Goal: Information Seeking & Learning: Check status

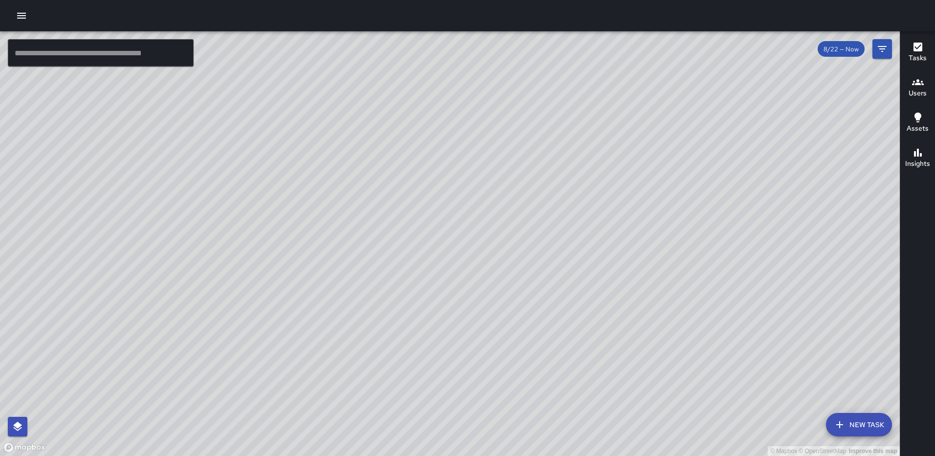
click at [574, 75] on div "© Mapbox © OpenStreetMap Improve this map WP [PERSON_NAME] [STREET_ADDRESS][PER…" at bounding box center [450, 243] width 900 height 424
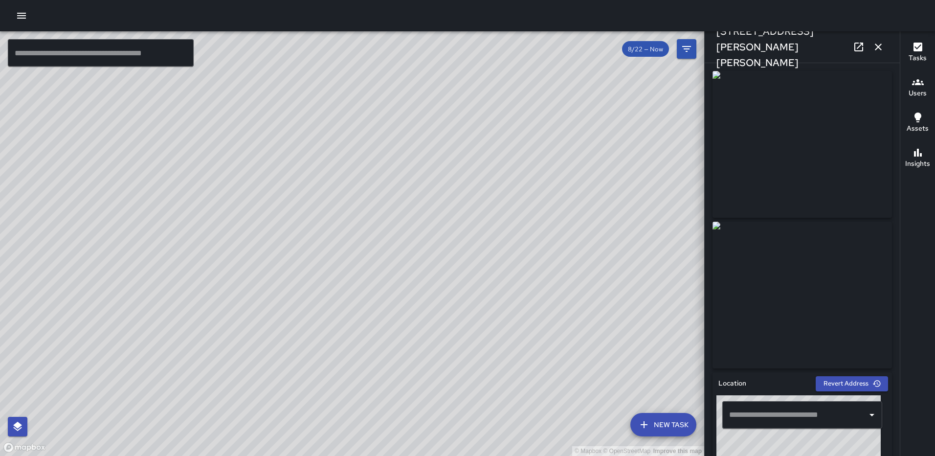
type input "**********"
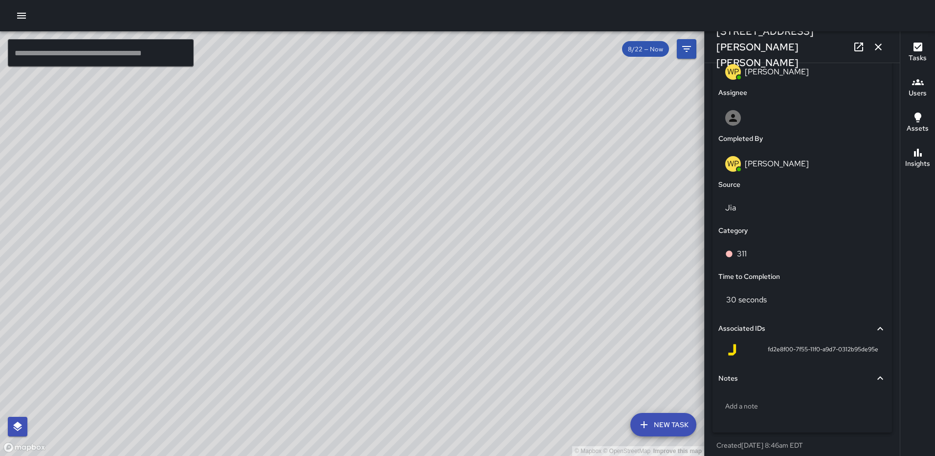
scroll to position [526, 0]
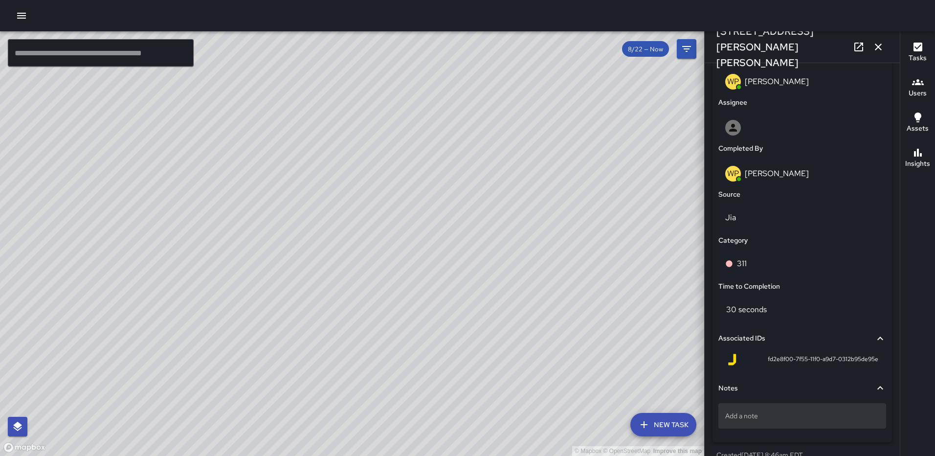
click at [742, 409] on div "Add a note" at bounding box center [802, 415] width 168 height 25
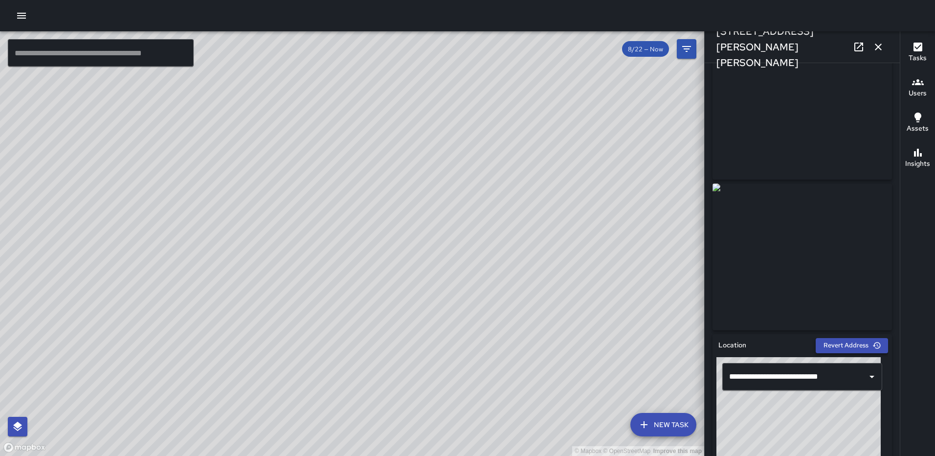
scroll to position [0, 0]
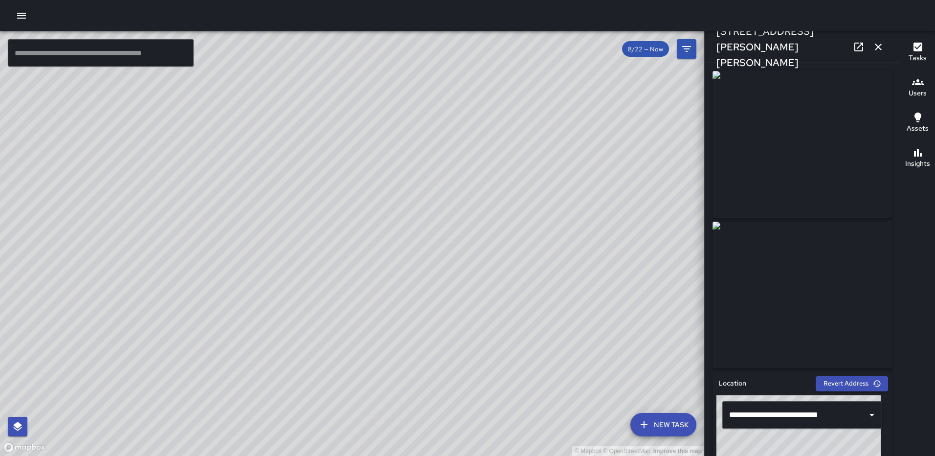
click at [876, 46] on icon "button" at bounding box center [878, 47] width 12 height 12
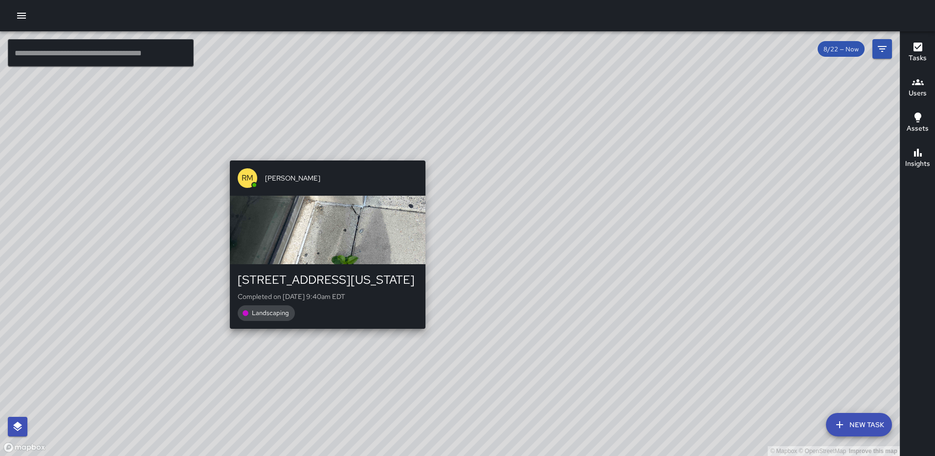
click at [322, 332] on div "RM [PERSON_NAME] [STREET_ADDRESS][US_STATE] Completed on [DATE] 9:40am EDT Land…" at bounding box center [327, 244] width 203 height 176
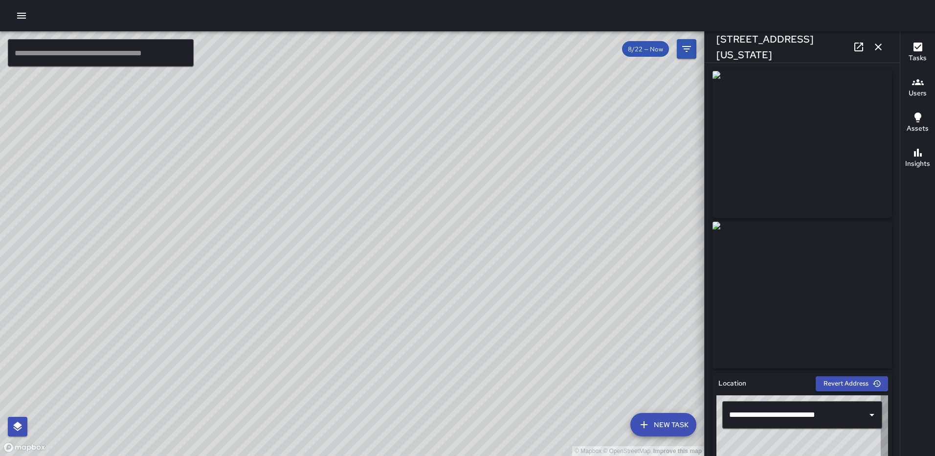
type input "**********"
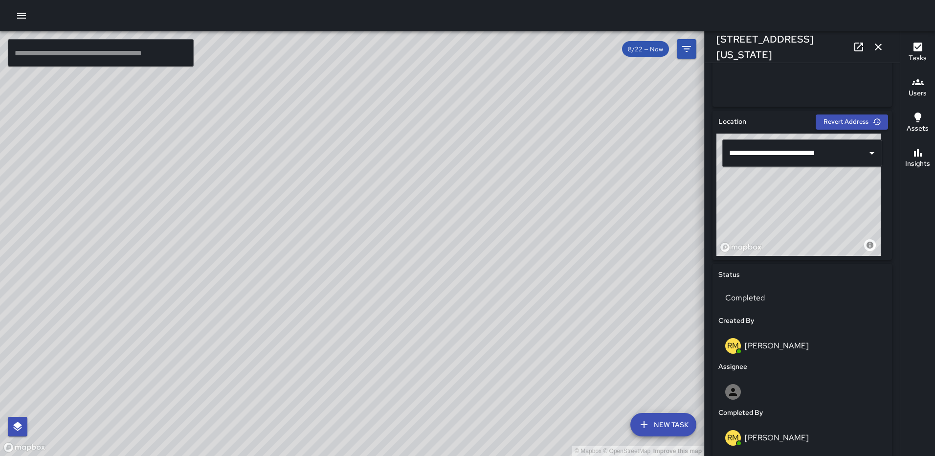
scroll to position [259, 0]
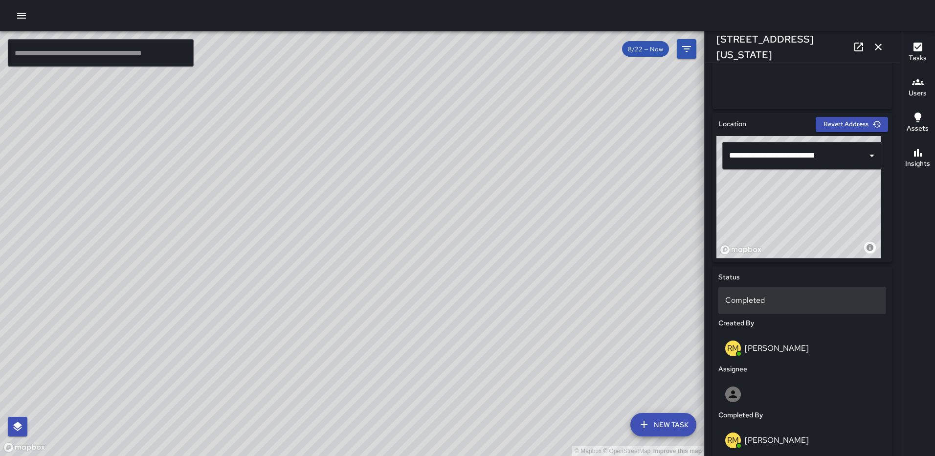
click at [753, 301] on p "Completed" at bounding box center [802, 300] width 154 height 12
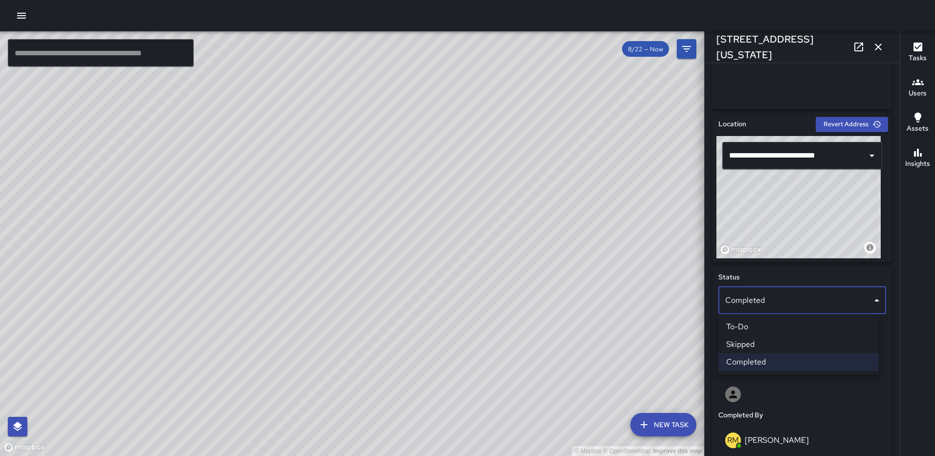
click at [739, 344] on li "Skipped" at bounding box center [798, 344] width 160 height 18
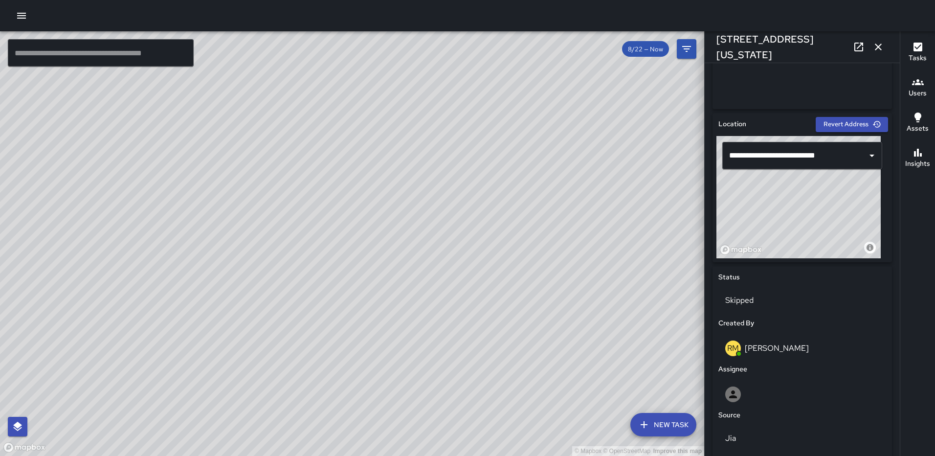
scroll to position [509, 0]
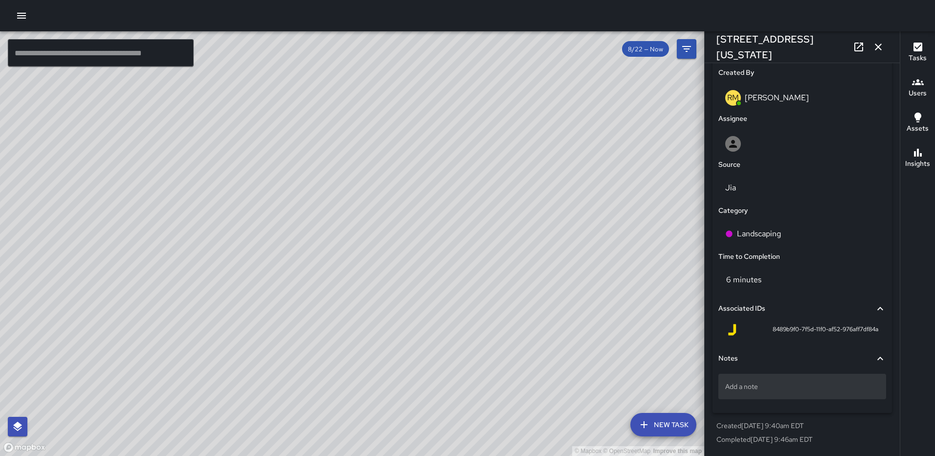
click at [789, 392] on div "Add a note" at bounding box center [802, 386] width 168 height 25
type textarea "*"
click at [880, 42] on icon "button" at bounding box center [878, 47] width 12 height 12
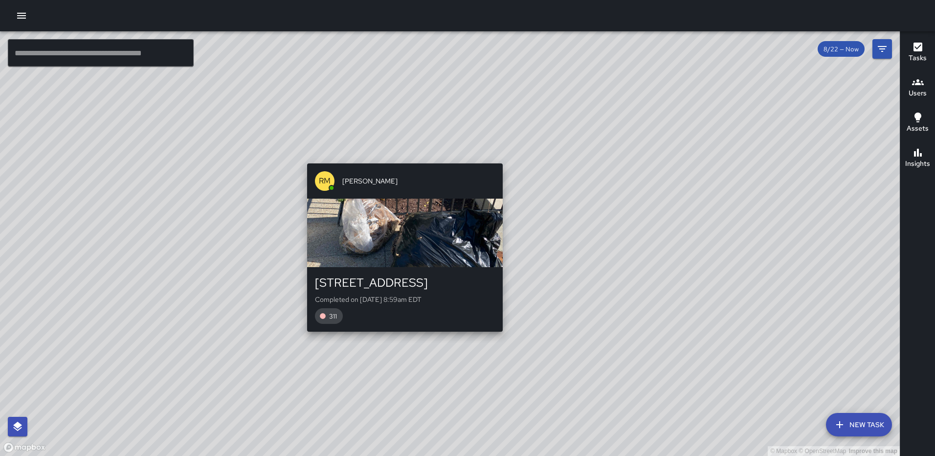
click at [400, 334] on div "RM [PERSON_NAME] [STREET_ADDRESS] Completed on [DATE] 8:59am EDT 311" at bounding box center [404, 247] width 203 height 176
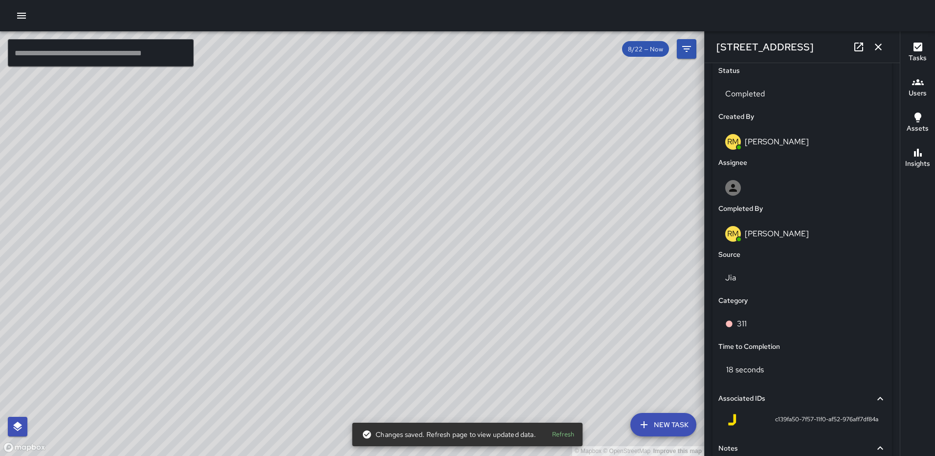
scroll to position [555, 0]
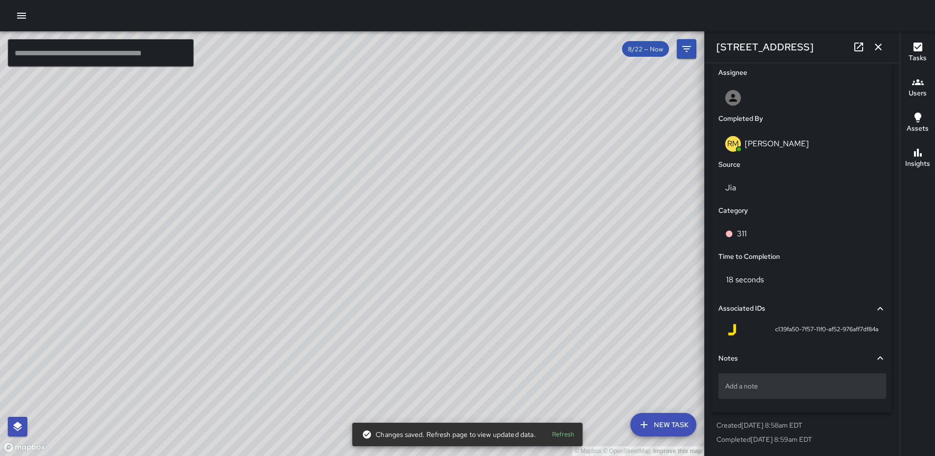
click at [768, 384] on p "Add a note" at bounding box center [802, 386] width 154 height 10
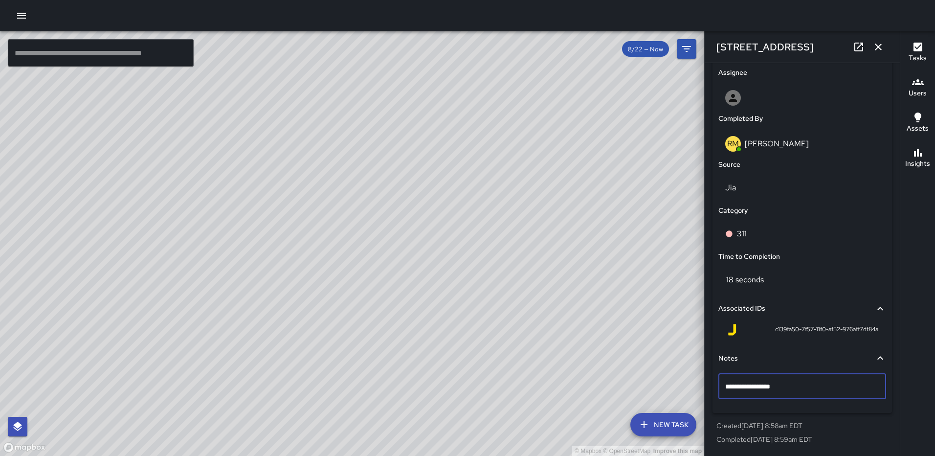
type textarea "**********"
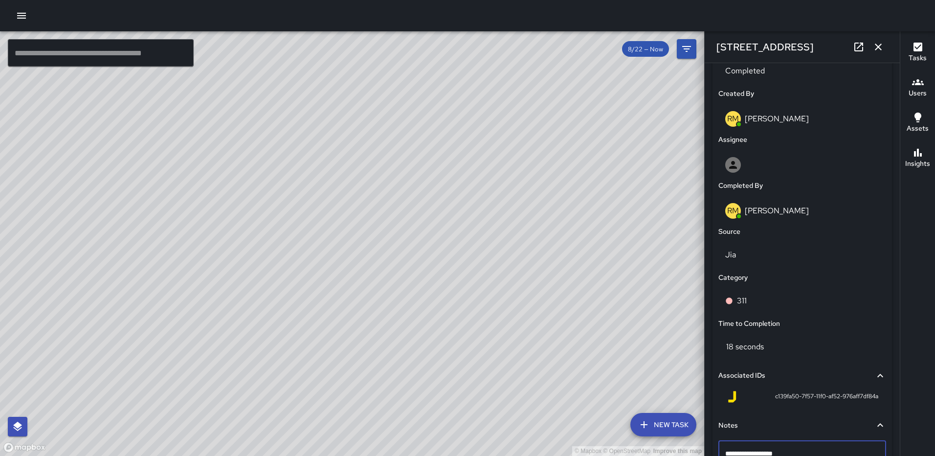
scroll to position [360, 0]
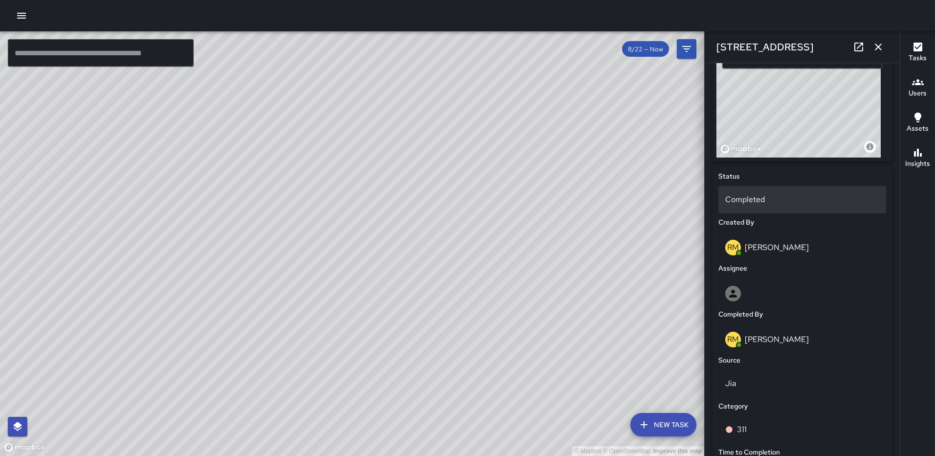
click at [786, 194] on p "Completed" at bounding box center [802, 200] width 154 height 12
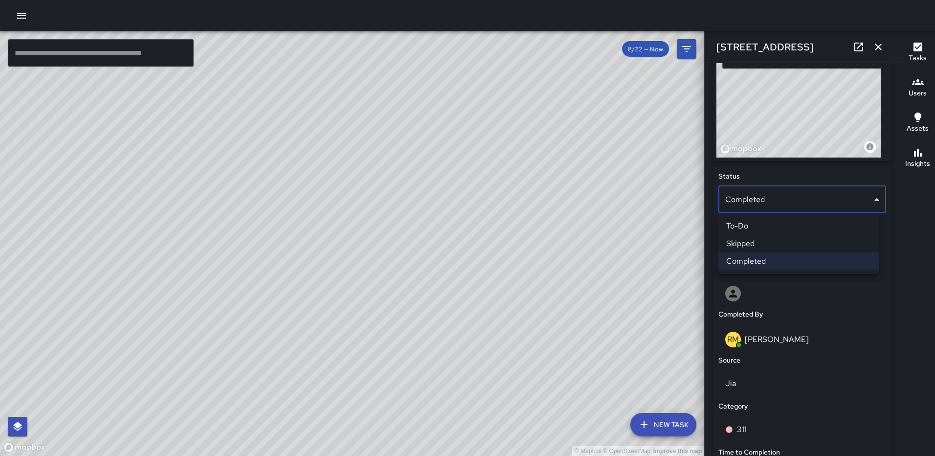
click at [770, 242] on li "Skipped" at bounding box center [798, 244] width 160 height 18
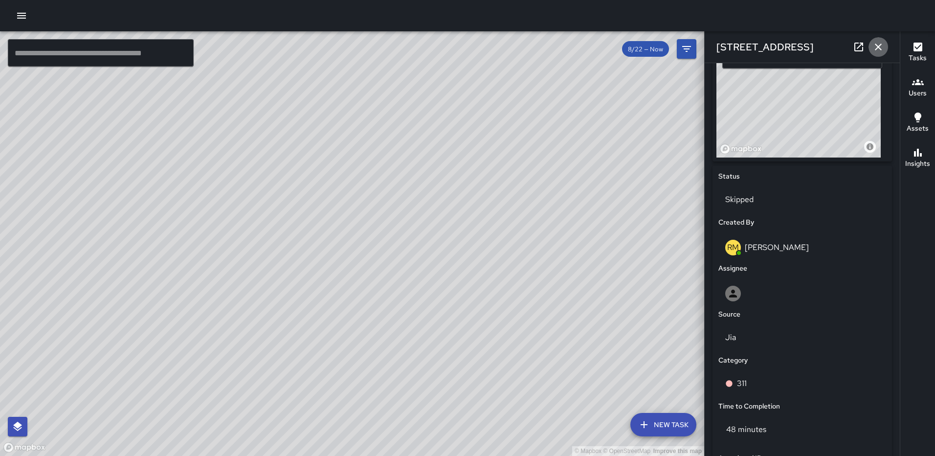
click at [877, 49] on icon "button" at bounding box center [878, 47] width 12 height 12
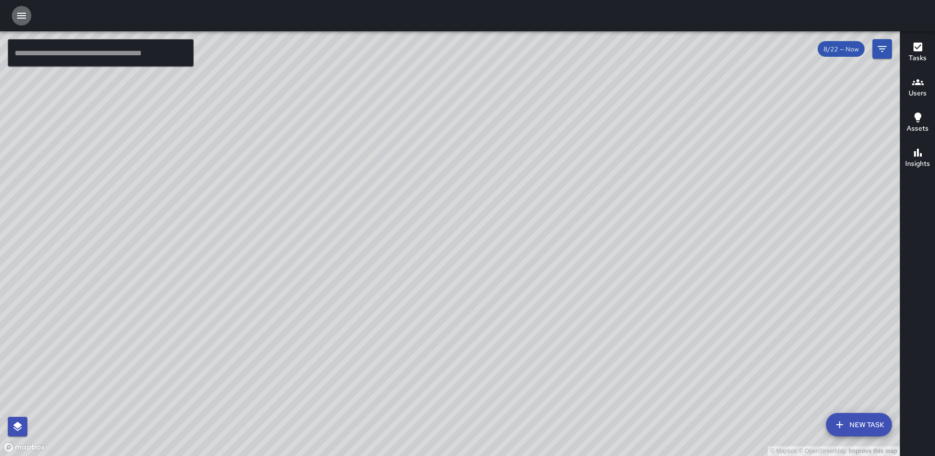
click at [21, 17] on icon "button" at bounding box center [22, 16] width 12 height 12
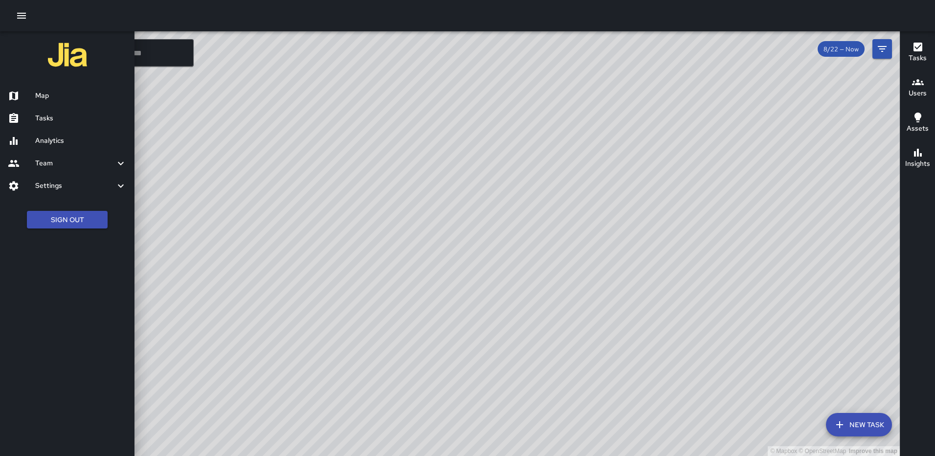
click at [880, 47] on div at bounding box center [467, 228] width 935 height 456
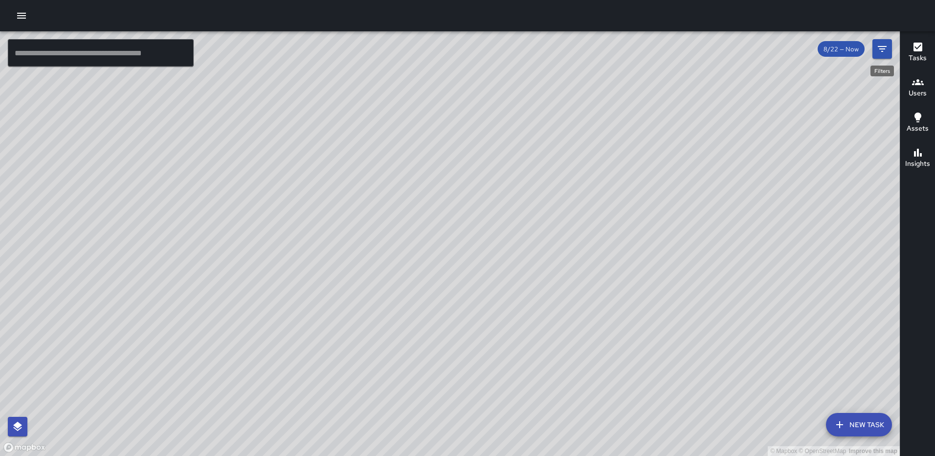
click at [880, 47] on icon "Filters" at bounding box center [882, 49] width 9 height 6
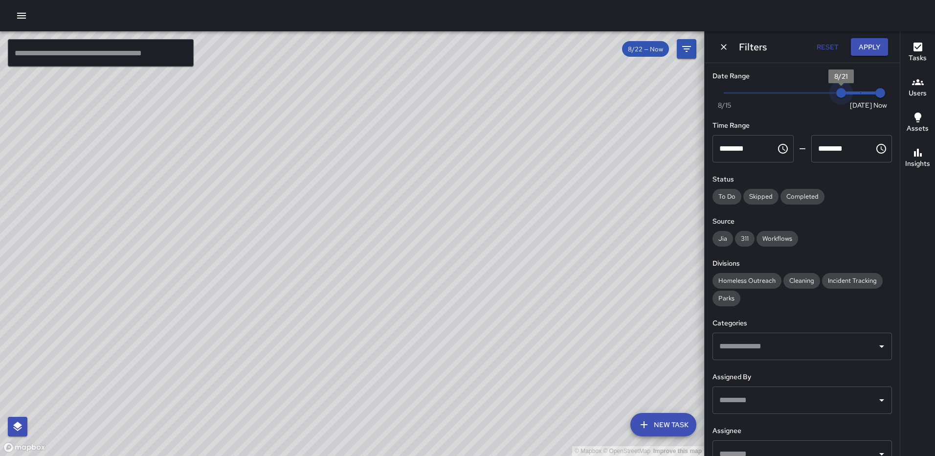
type input "*"
drag, startPoint x: 848, startPoint y: 91, endPoint x: 775, endPoint y: 100, distance: 73.9
click at [778, 98] on span "8/18" at bounding box center [783, 93] width 10 height 10
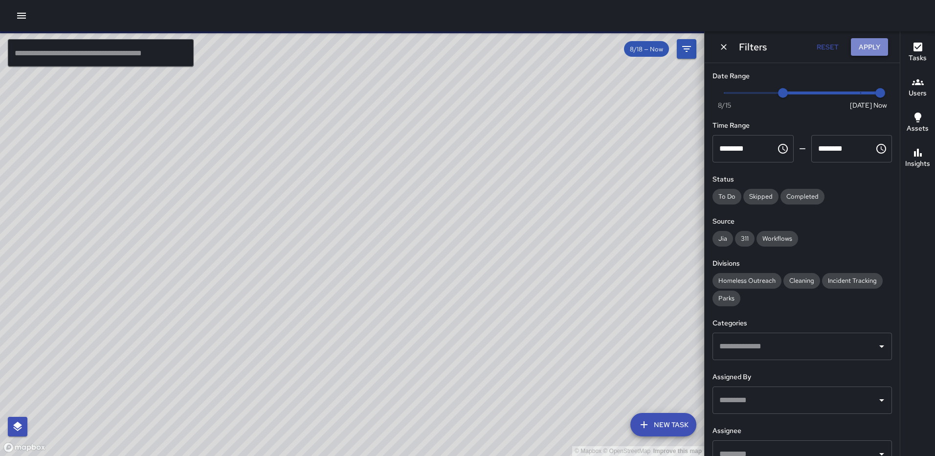
click at [864, 46] on button "Apply" at bounding box center [869, 47] width 37 height 18
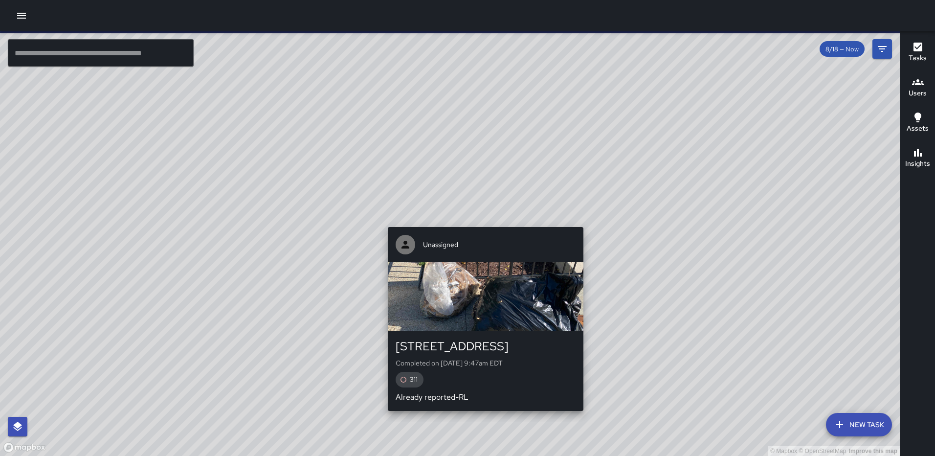
click at [482, 222] on div "© Mapbox © OpenStreetMap Improve this map Unassigned [STREET_ADDRESS] Completed…" at bounding box center [450, 243] width 900 height 424
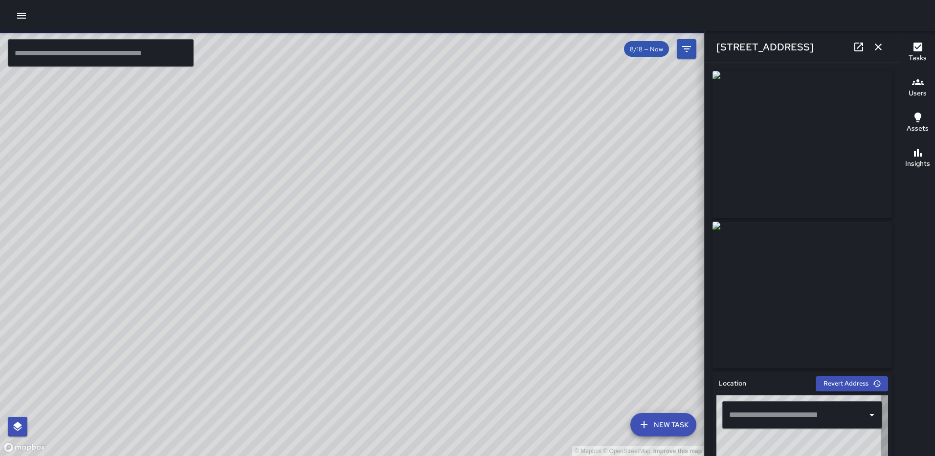
type input "**********"
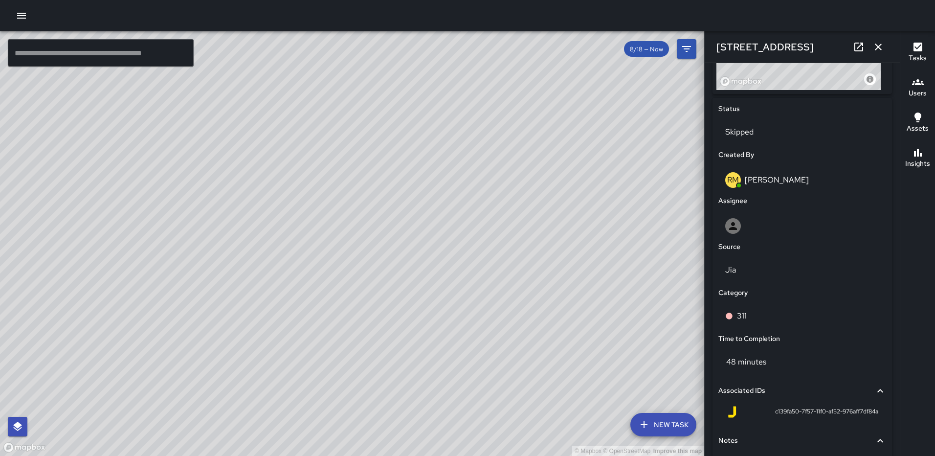
scroll to position [314, 0]
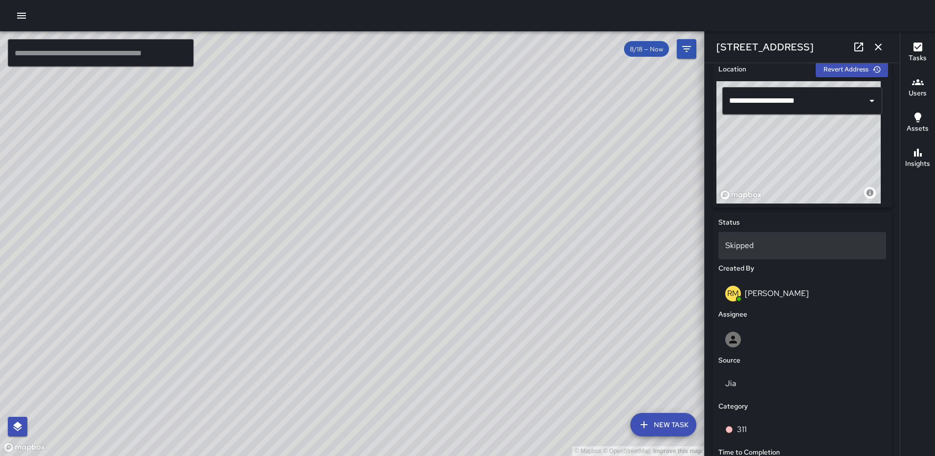
click at [760, 247] on p "Skipped" at bounding box center [802, 246] width 154 height 12
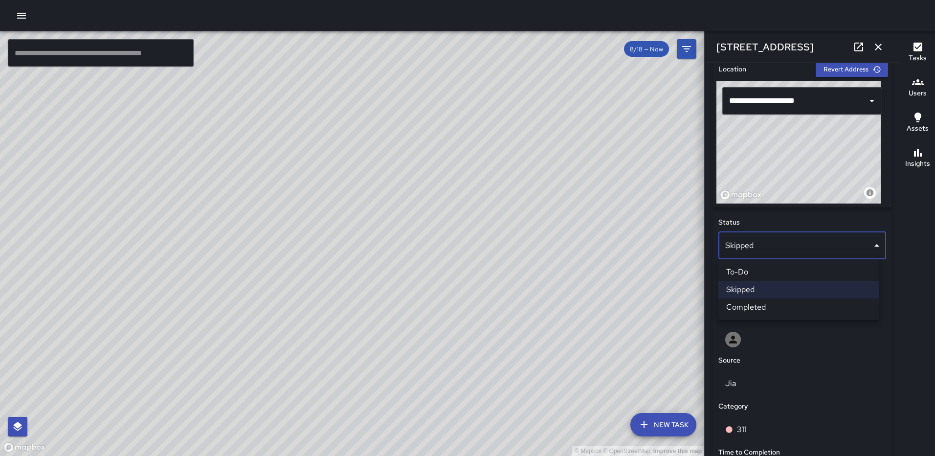
click at [764, 304] on li "Completed" at bounding box center [798, 307] width 160 height 18
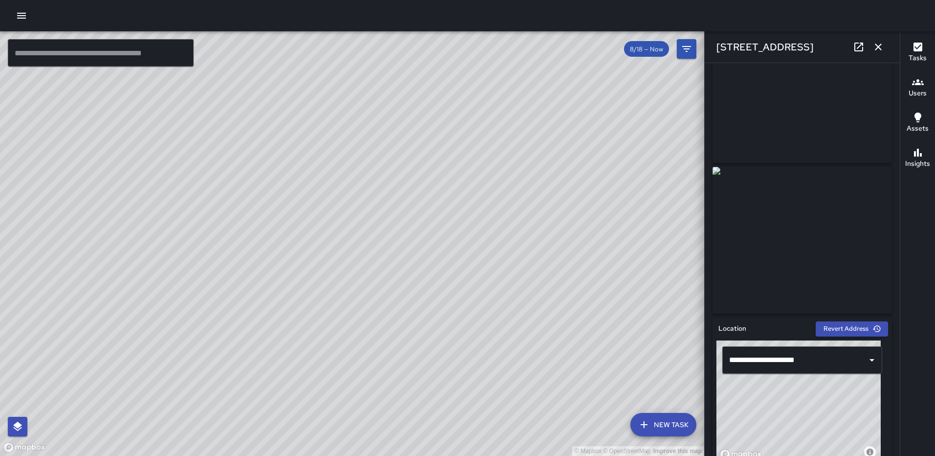
scroll to position [0, 0]
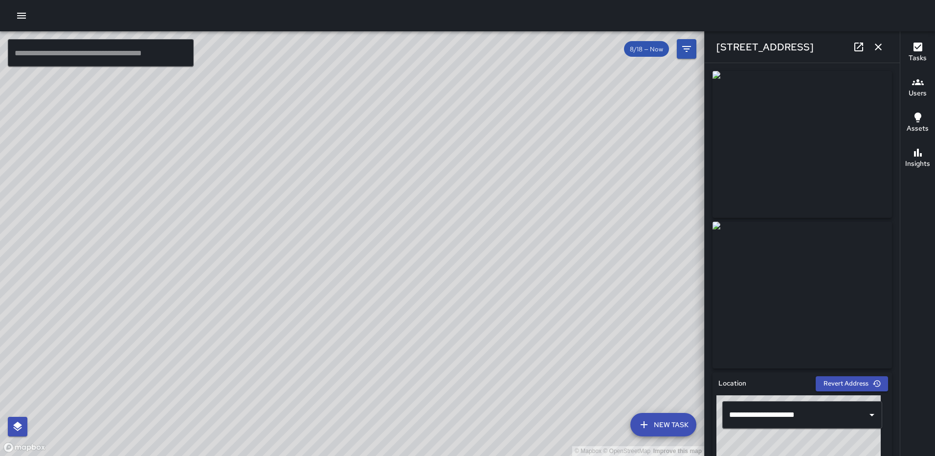
click at [880, 48] on icon "button" at bounding box center [878, 47] width 7 height 7
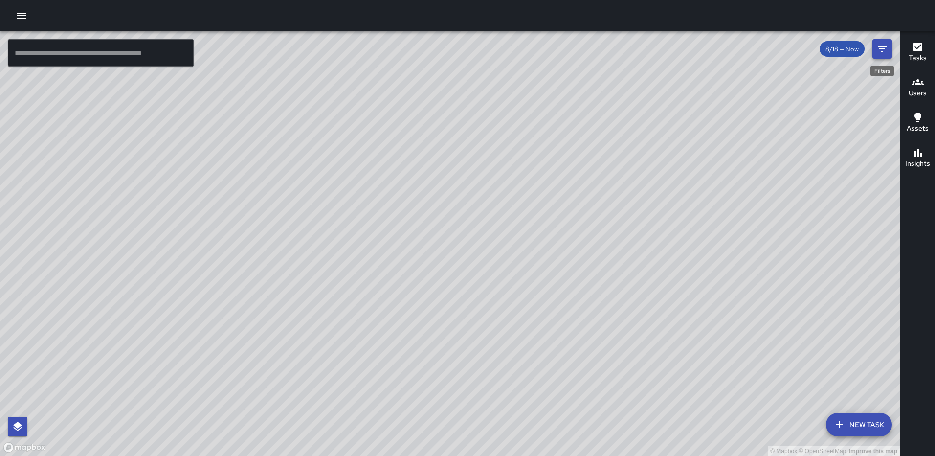
click at [879, 46] on icon "Filters" at bounding box center [882, 49] width 9 height 6
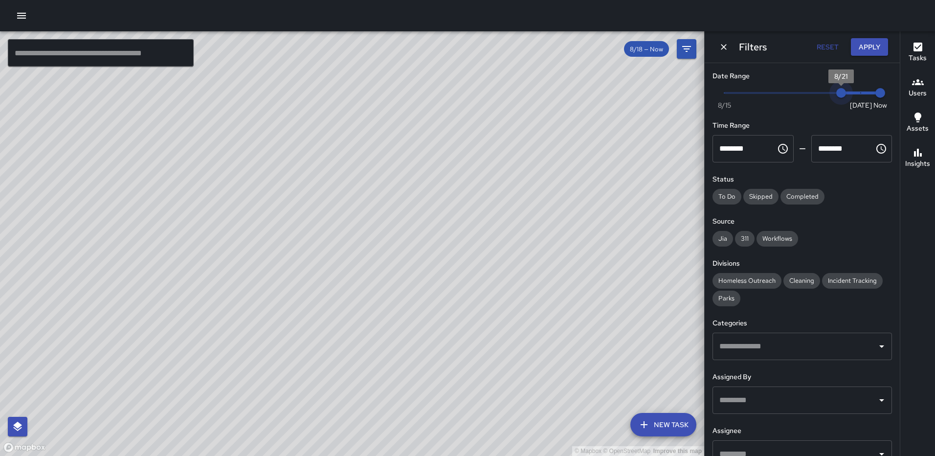
type input "*"
drag, startPoint x: 785, startPoint y: 89, endPoint x: 853, endPoint y: 89, distance: 68.5
click at [856, 89] on span "8/22" at bounding box center [861, 93] width 10 height 10
click at [869, 45] on button "Apply" at bounding box center [869, 47] width 37 height 18
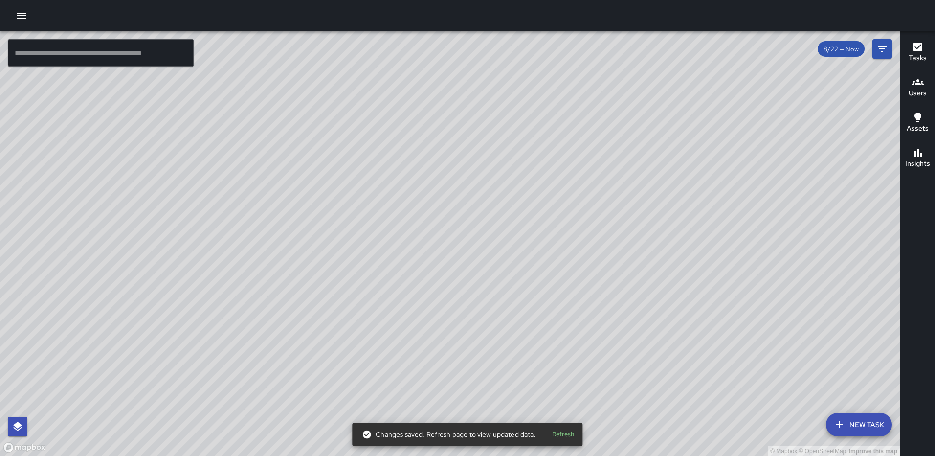
click at [303, 174] on div "© Mapbox © OpenStreetMap Improve this map WP [PERSON_NAME] [STREET_ADDRESS] Com…" at bounding box center [450, 243] width 900 height 424
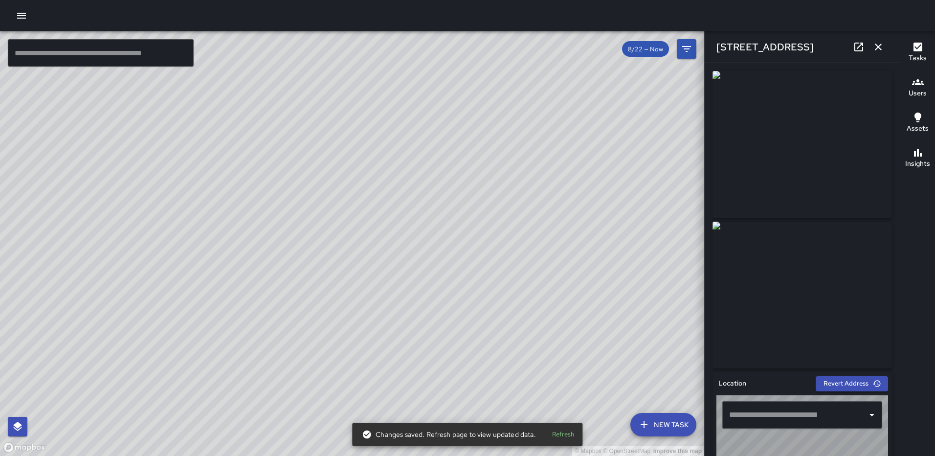
type input "**********"
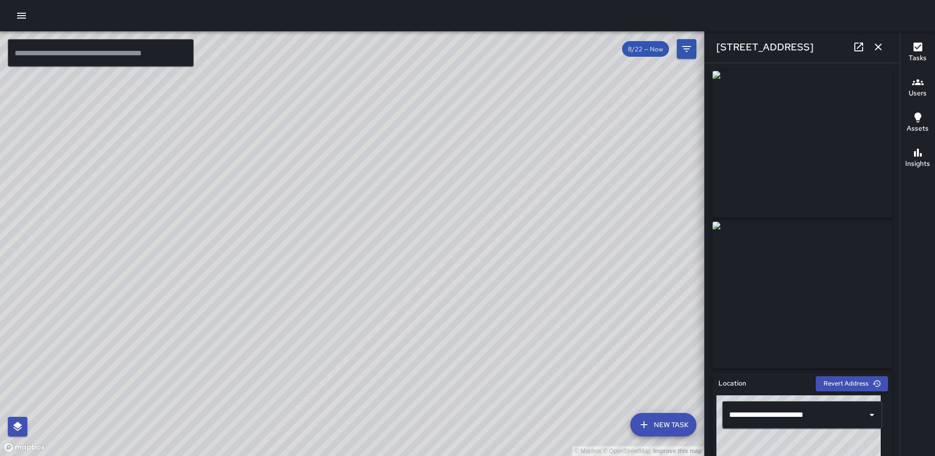
click at [879, 44] on icon "button" at bounding box center [878, 47] width 12 height 12
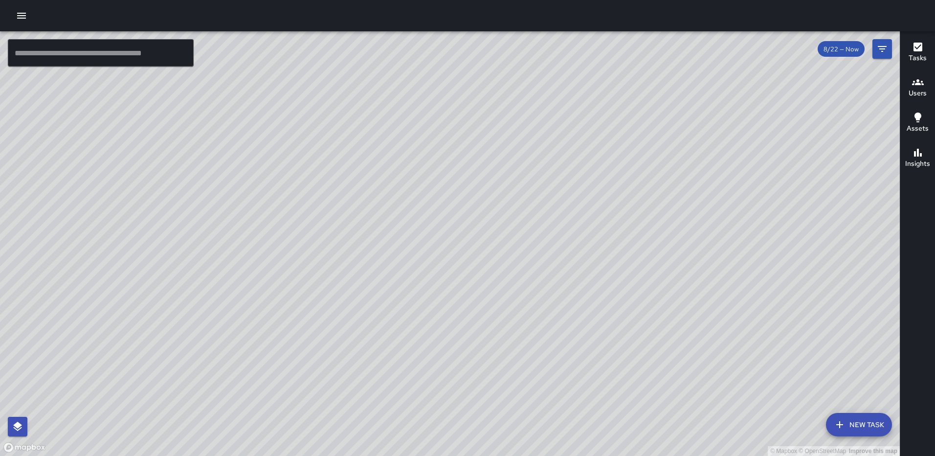
click at [438, 247] on div "© Mapbox © OpenStreetMap Improve this map WP [PERSON_NAME] [STREET_ADDRESS] Com…" at bounding box center [450, 243] width 900 height 424
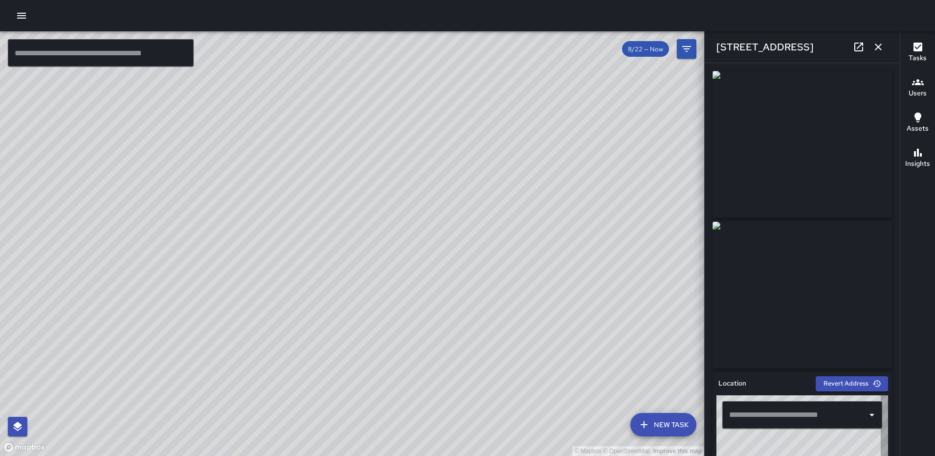
type input "**********"
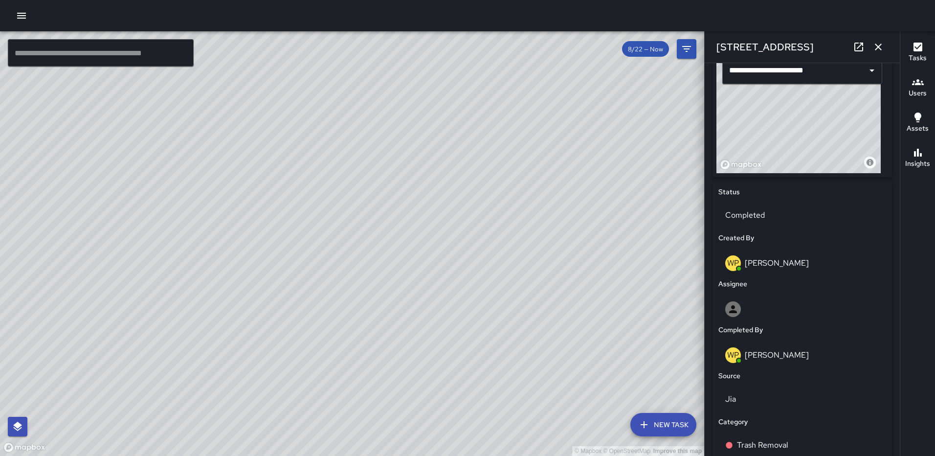
scroll to position [555, 0]
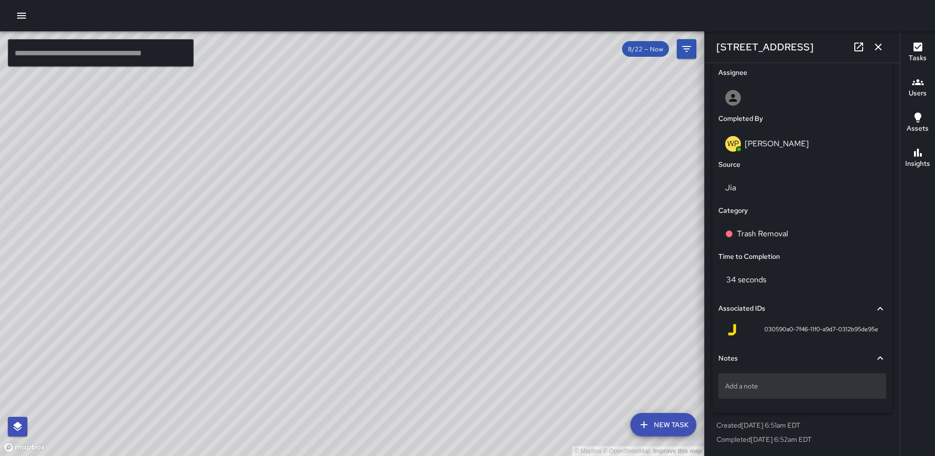
click at [746, 386] on p "Add a note" at bounding box center [802, 386] width 154 height 10
type textarea "**********"
click at [870, 47] on button "button" at bounding box center [878, 47] width 20 height 20
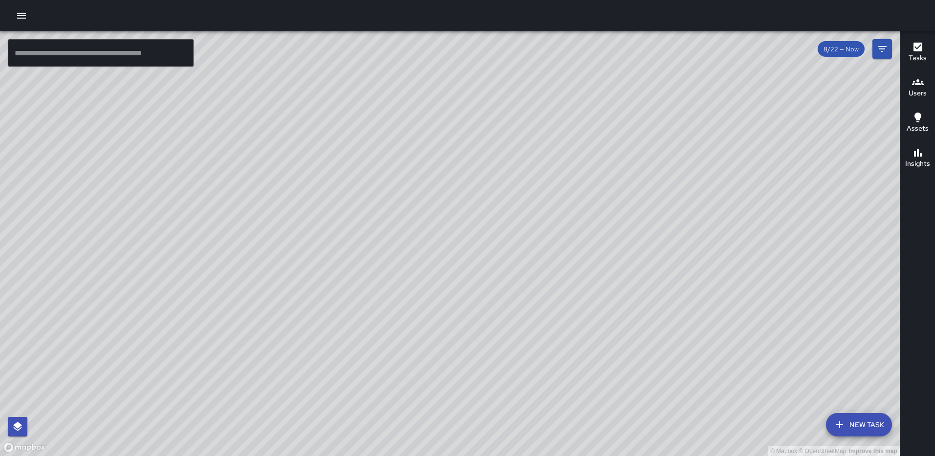
click at [457, 238] on div "© Mapbox © OpenStreetMap Improve this map WP [PERSON_NAME] [STREET_ADDRESS] Com…" at bounding box center [450, 243] width 900 height 424
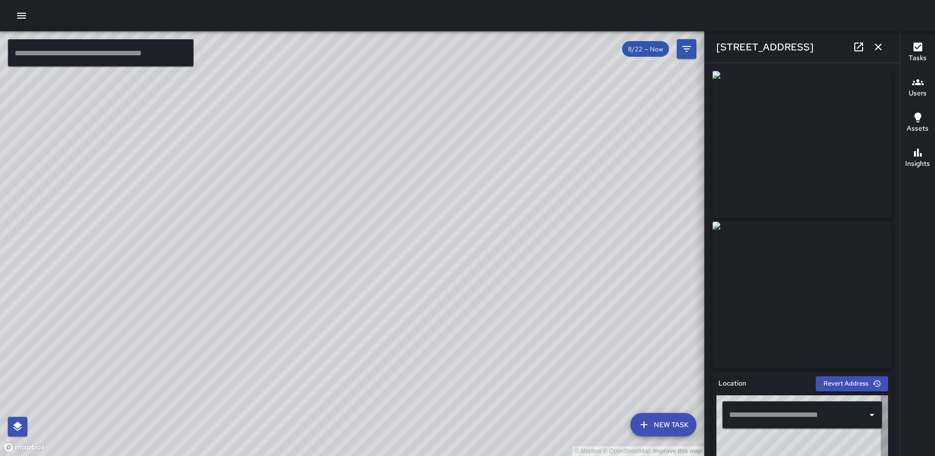
type input "**********"
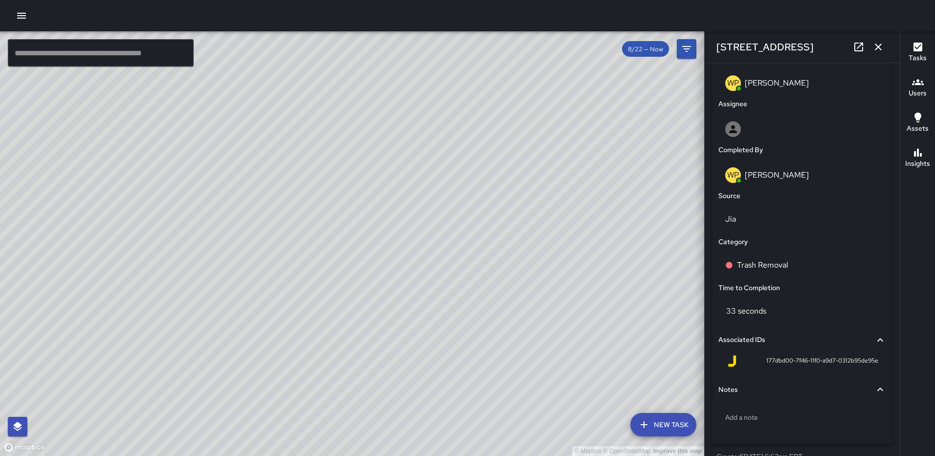
scroll to position [539, 0]
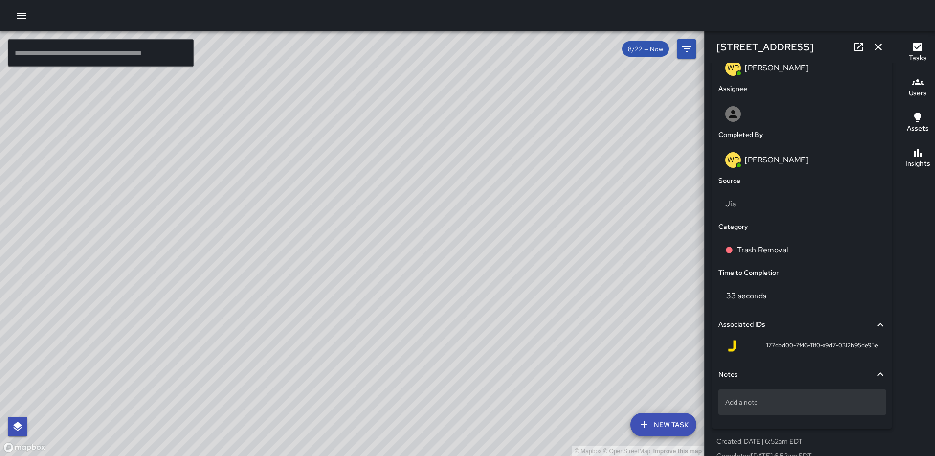
click at [753, 403] on p "Add a note" at bounding box center [802, 402] width 154 height 10
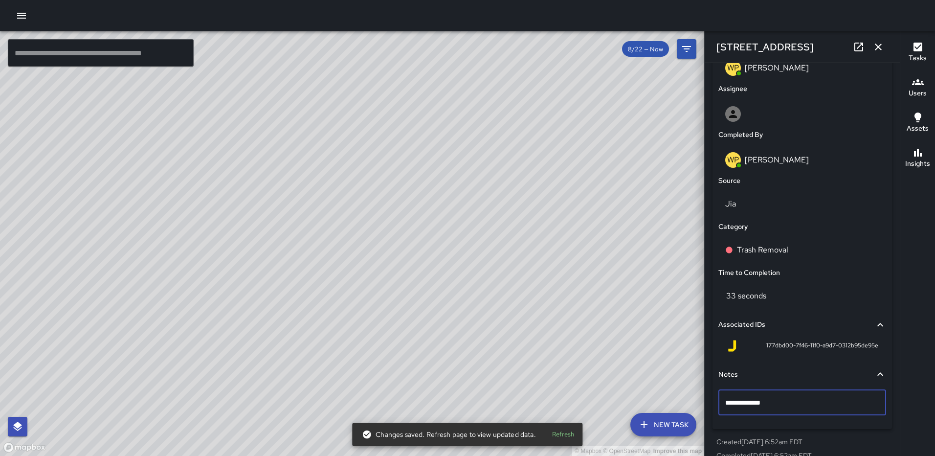
type textarea "**********"
click at [884, 39] on button "button" at bounding box center [878, 47] width 20 height 20
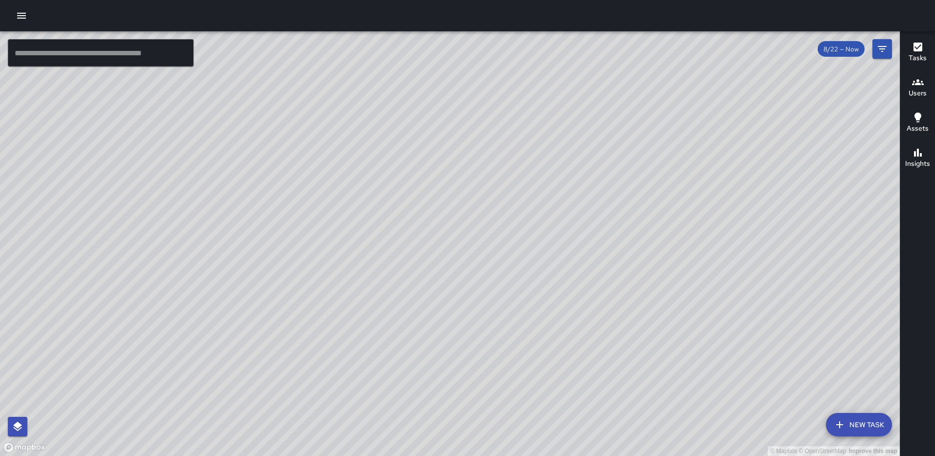
click at [330, 326] on div "© Mapbox © OpenStreetMap Improve this map RM [PERSON_NAME] [STREET_ADDRESS] Com…" at bounding box center [450, 243] width 900 height 424
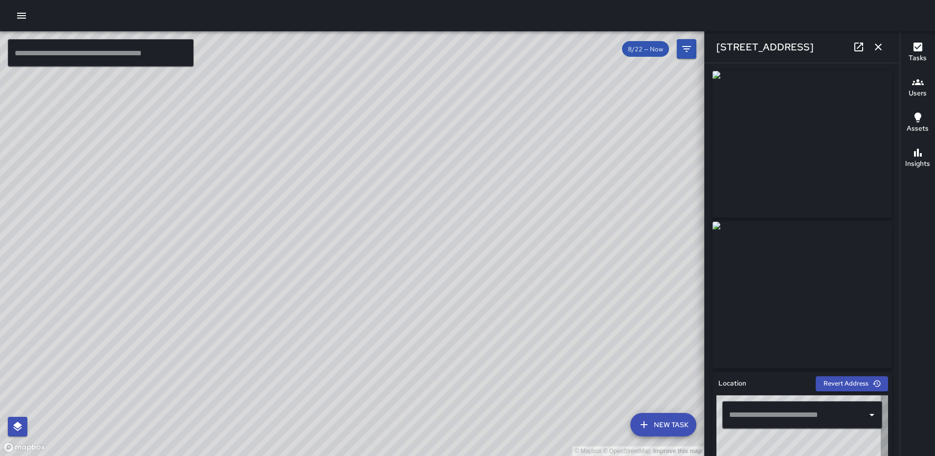
type input "**********"
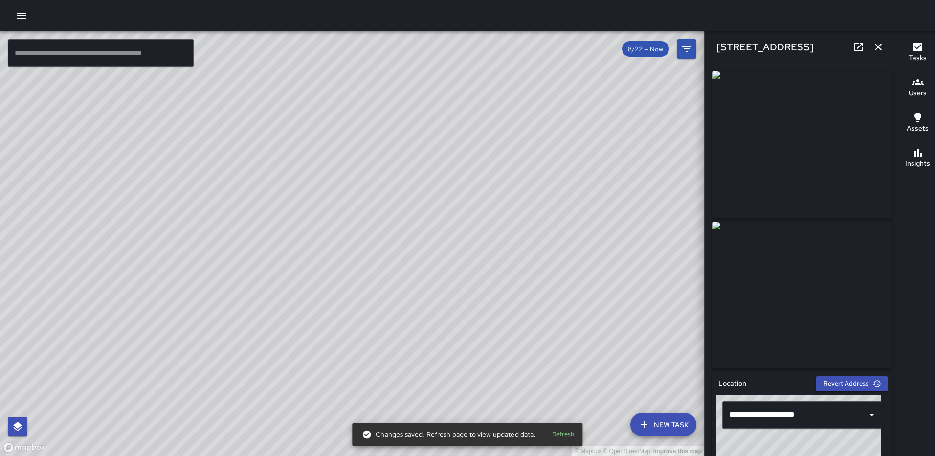
click at [876, 47] on icon "button" at bounding box center [878, 47] width 12 height 12
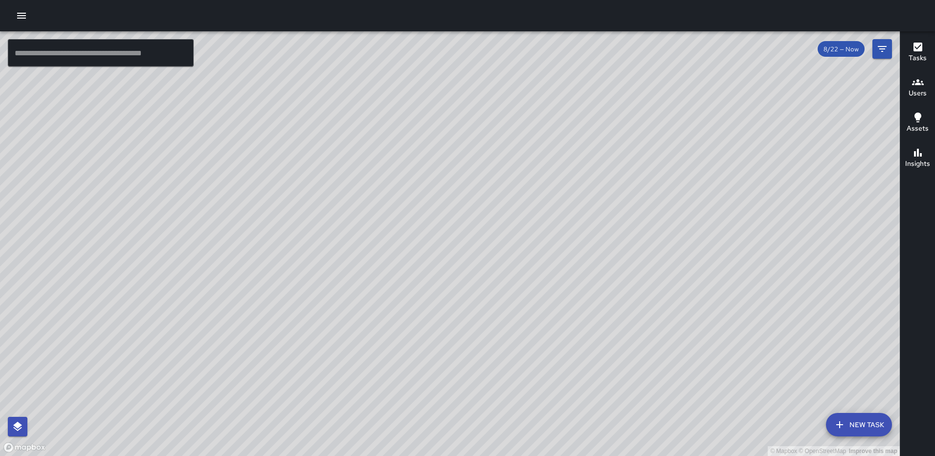
drag, startPoint x: 431, startPoint y: 330, endPoint x: 547, endPoint y: 273, distance: 128.8
click at [547, 273] on div "© Mapbox © OpenStreetMap Improve this map" at bounding box center [450, 243] width 900 height 424
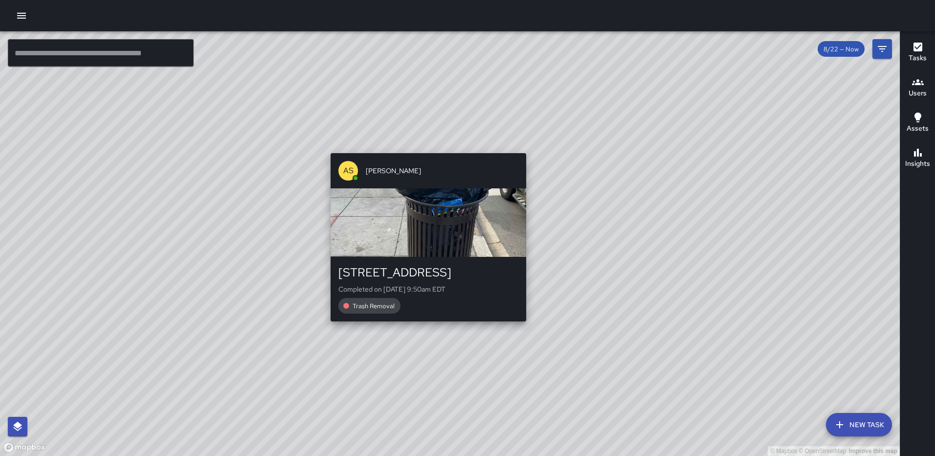
click at [424, 146] on div "© Mapbox © OpenStreetMap Improve this map AS [PERSON_NAME] [STREET_ADDRESS] Com…" at bounding box center [450, 243] width 900 height 424
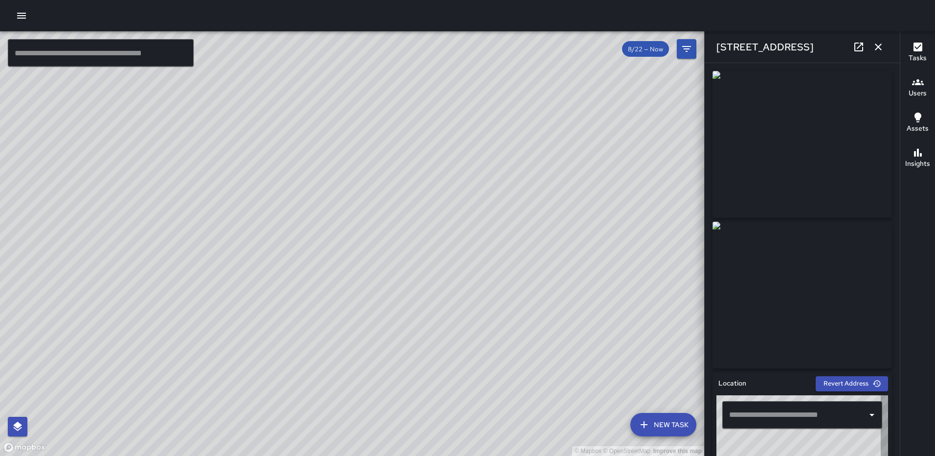
type input "**********"
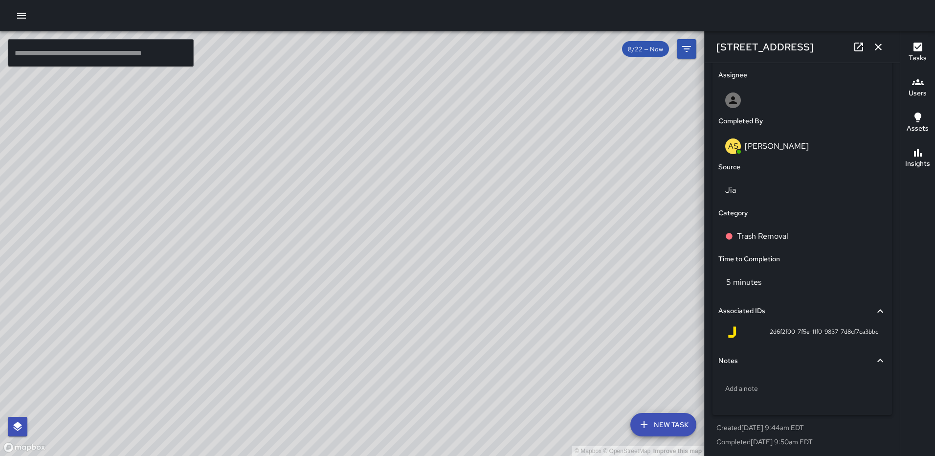
scroll to position [555, 0]
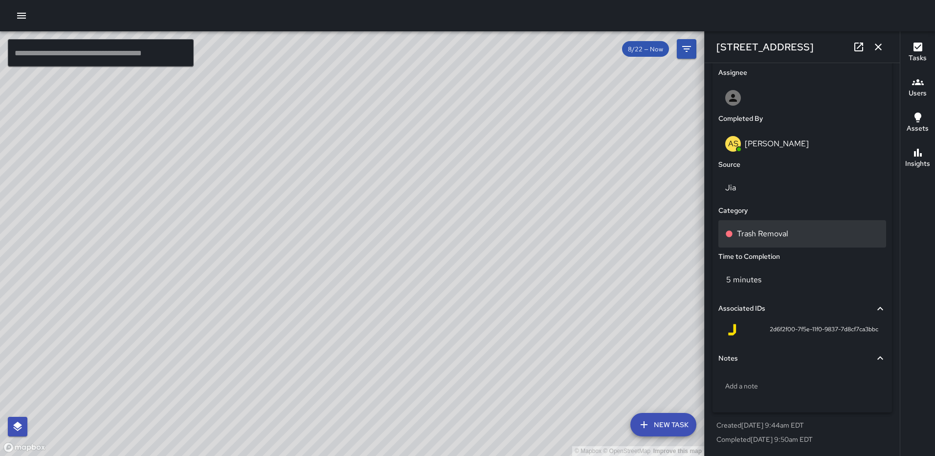
click at [745, 227] on div "Trash Removal" at bounding box center [802, 233] width 168 height 27
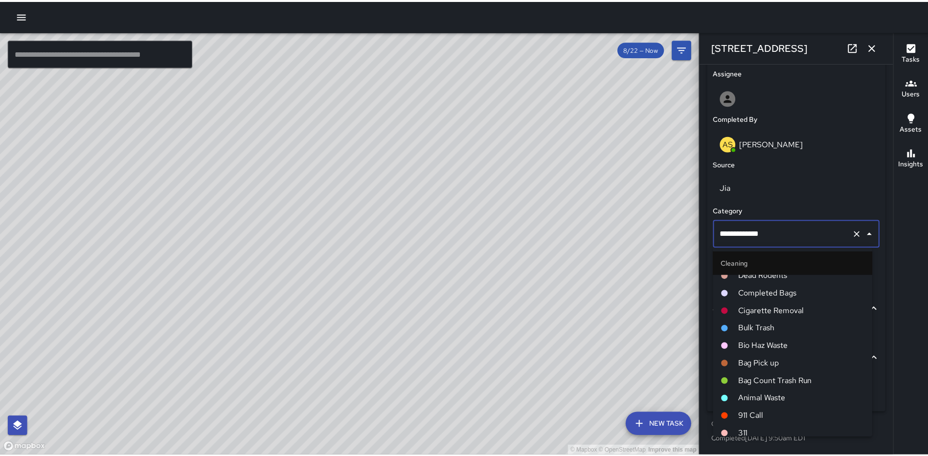
scroll to position [440, 0]
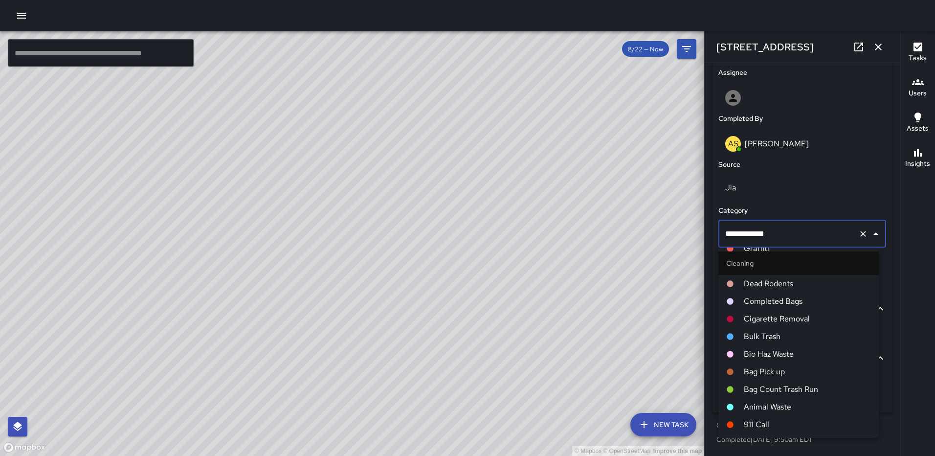
click at [780, 298] on span "Completed Bags" at bounding box center [807, 301] width 127 height 12
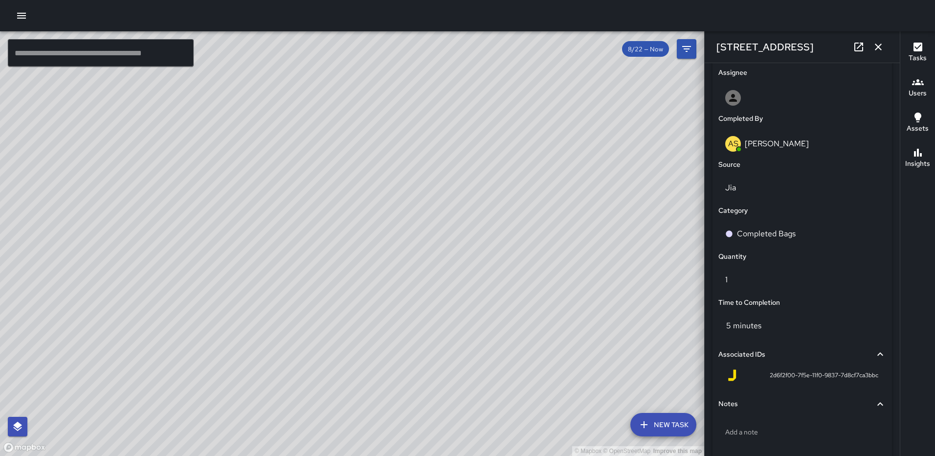
click at [874, 45] on icon "button" at bounding box center [878, 47] width 12 height 12
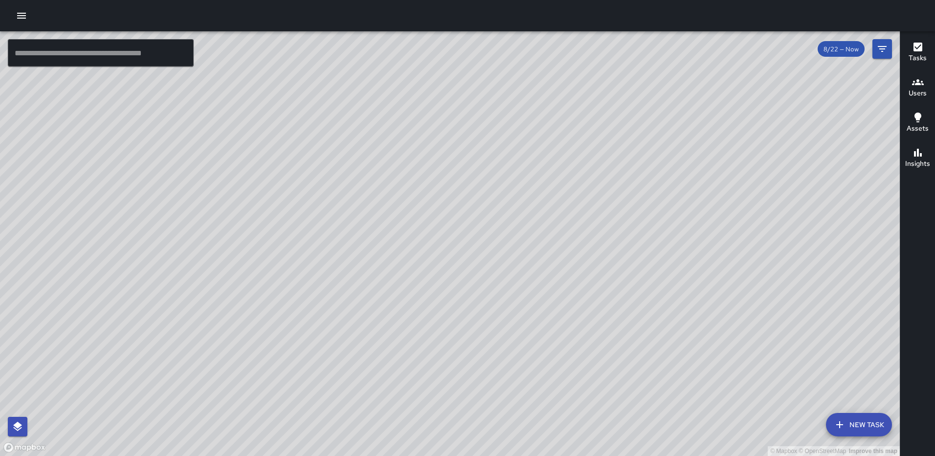
drag, startPoint x: 661, startPoint y: 307, endPoint x: 582, endPoint y: 218, distance: 118.4
click at [582, 218] on div "© Mapbox © OpenStreetMap Improve this map" at bounding box center [450, 243] width 900 height 424
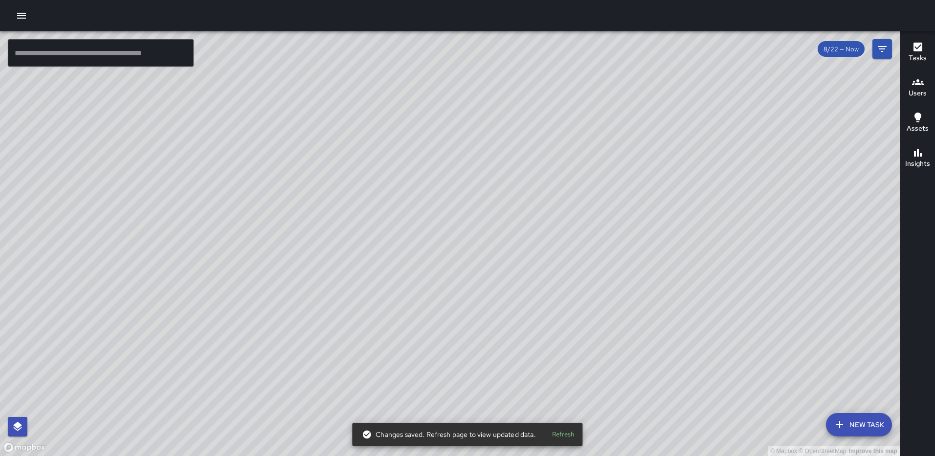
drag, startPoint x: 669, startPoint y: 347, endPoint x: 548, endPoint y: 205, distance: 186.2
click at [548, 205] on div "© Mapbox © OpenStreetMap Improve this map" at bounding box center [450, 243] width 900 height 424
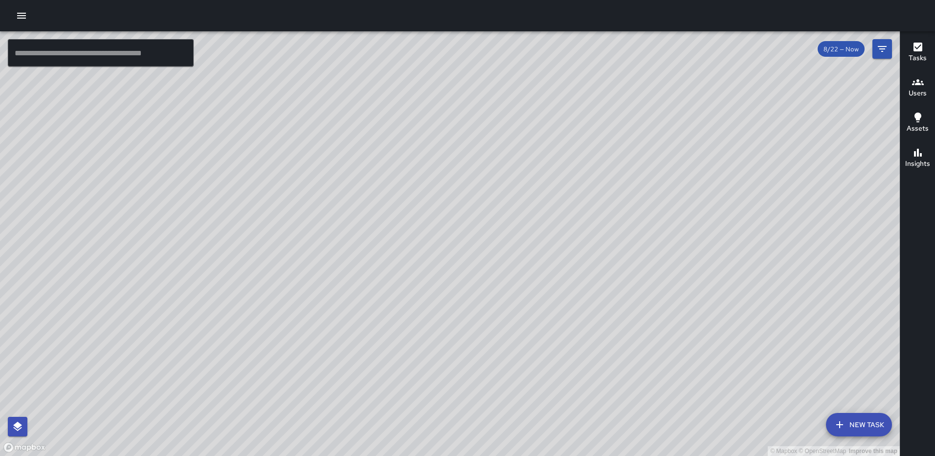
drag, startPoint x: 418, startPoint y: 263, endPoint x: 330, endPoint y: 276, distance: 88.5
click at [330, 276] on div "© Mapbox © OpenStreetMap Improve this map" at bounding box center [450, 243] width 900 height 424
click at [18, 9] on button "button" at bounding box center [22, 16] width 20 height 20
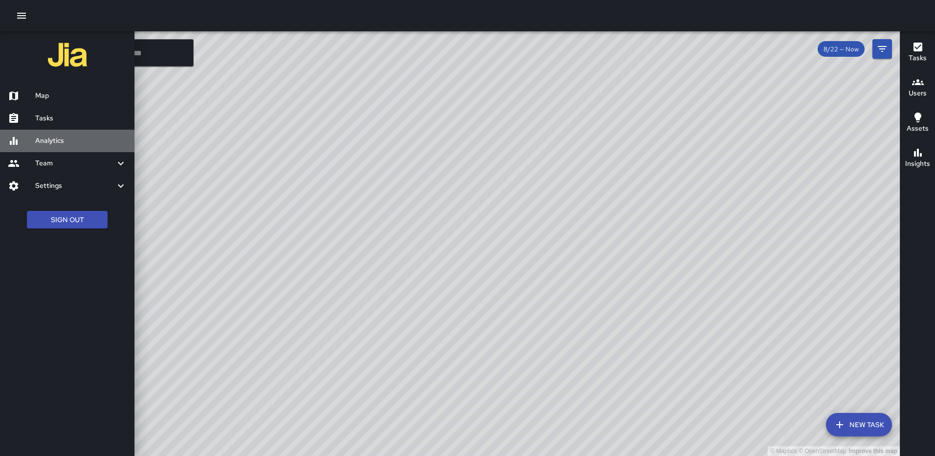
click at [55, 137] on h6 "Analytics" at bounding box center [80, 140] width 91 height 11
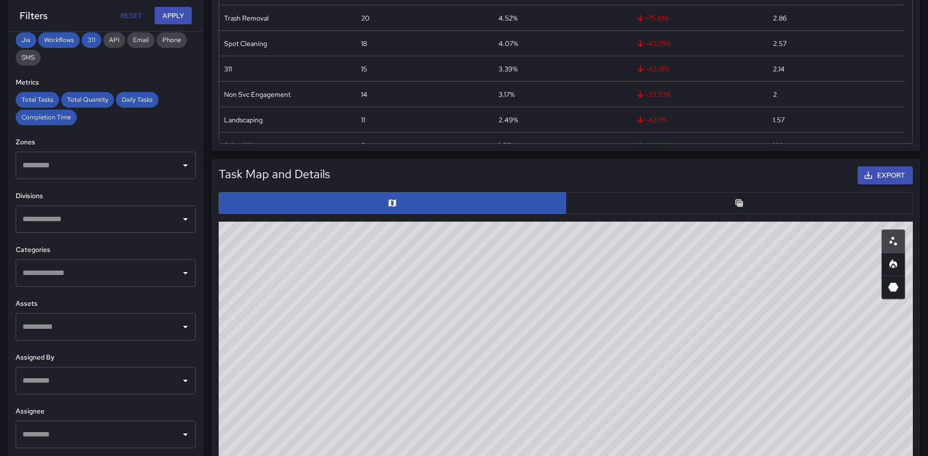
scroll to position [342, 0]
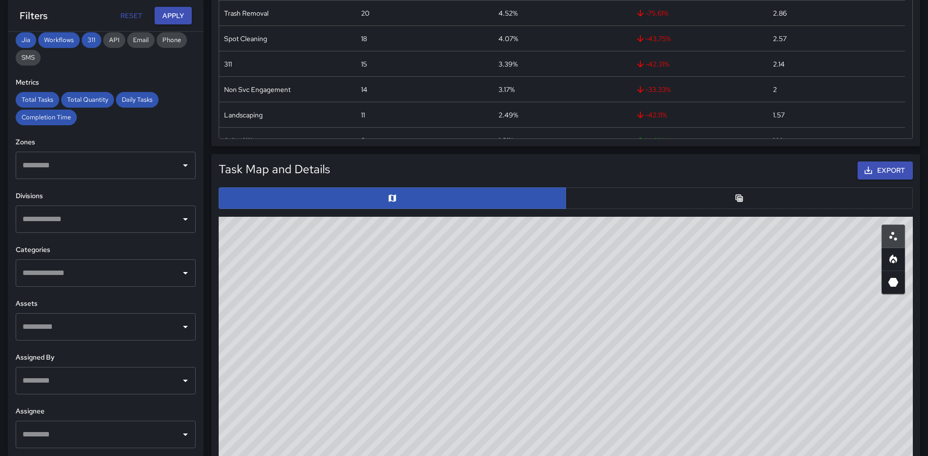
click at [130, 426] on input "text" at bounding box center [98, 434] width 156 height 19
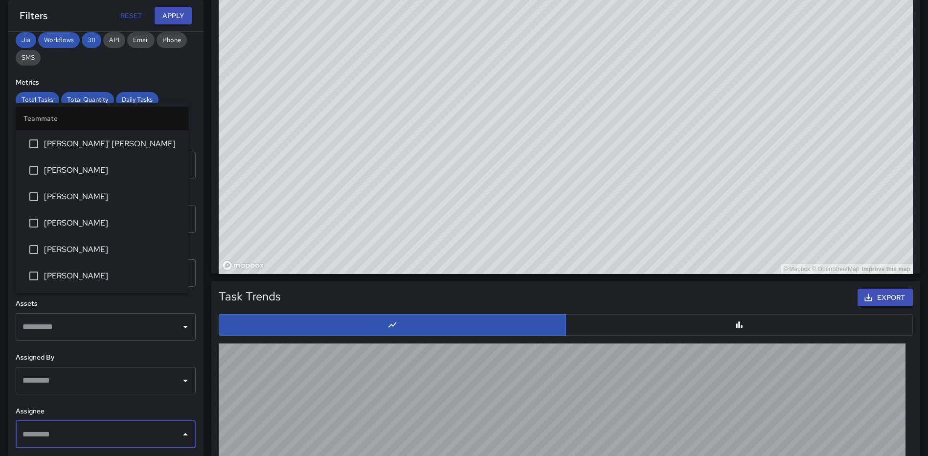
scroll to position [685, 0]
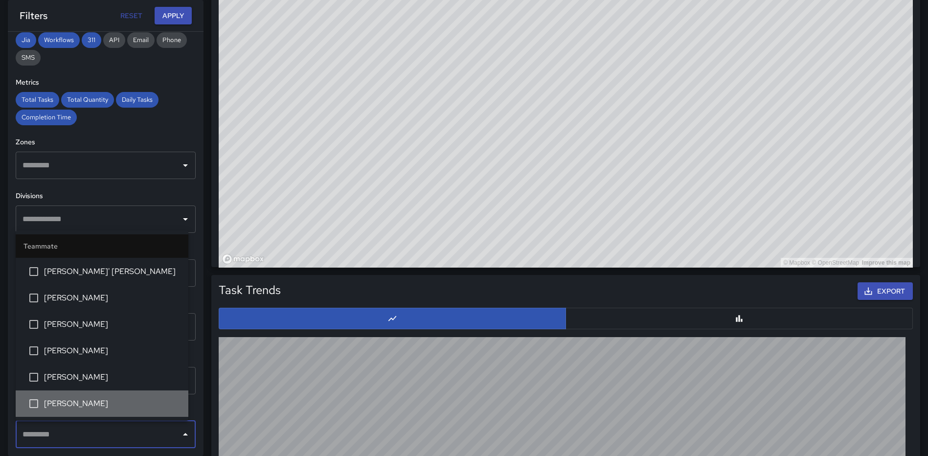
click at [110, 399] on span "[PERSON_NAME]" at bounding box center [112, 404] width 136 height 12
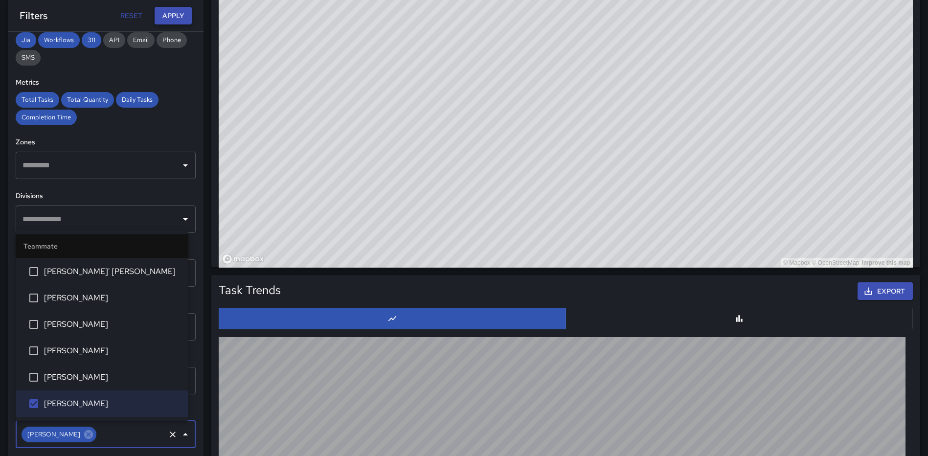
click at [171, 14] on button "Apply" at bounding box center [173, 16] width 37 height 18
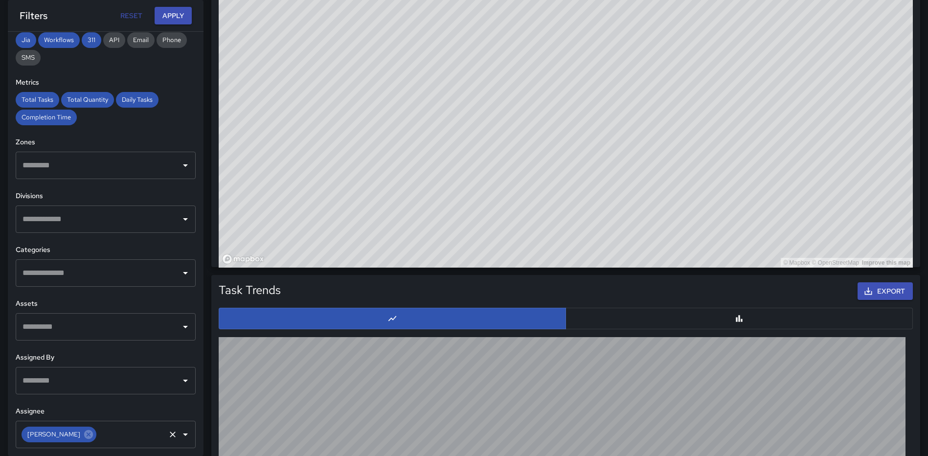
click at [87, 432] on icon at bounding box center [88, 433] width 9 height 9
click at [179, 384] on icon "Open" at bounding box center [185, 381] width 12 height 12
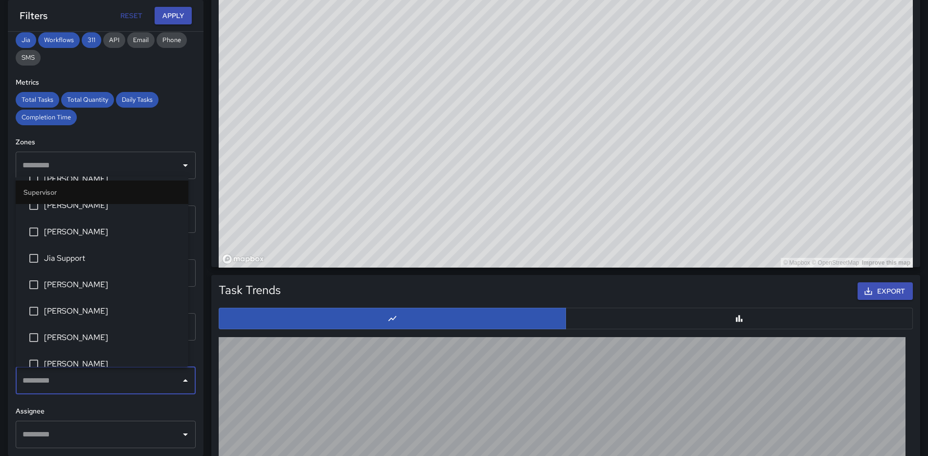
scroll to position [49, 0]
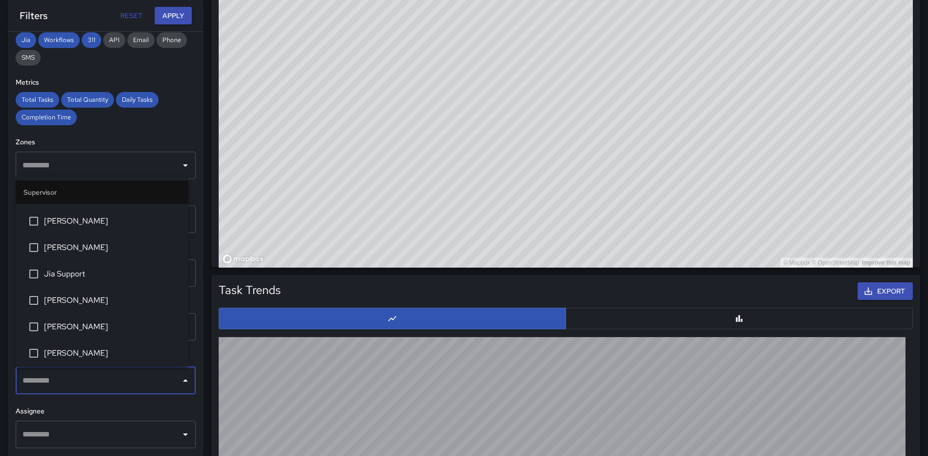
click at [74, 225] on span "[PERSON_NAME]" at bounding box center [112, 221] width 136 height 12
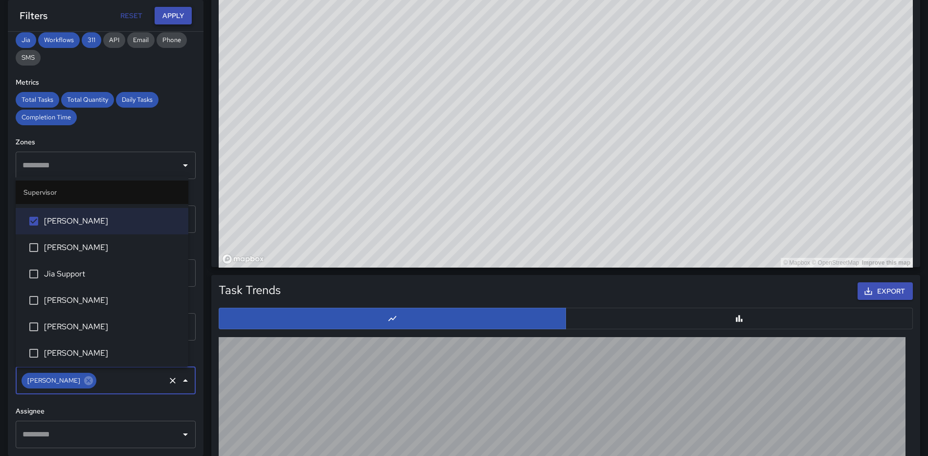
click at [177, 16] on button "Apply" at bounding box center [173, 16] width 37 height 18
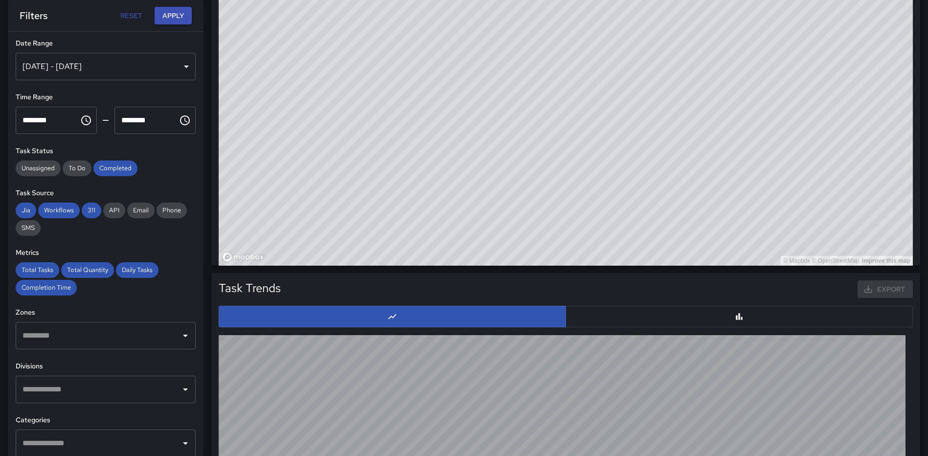
scroll to position [0, 0]
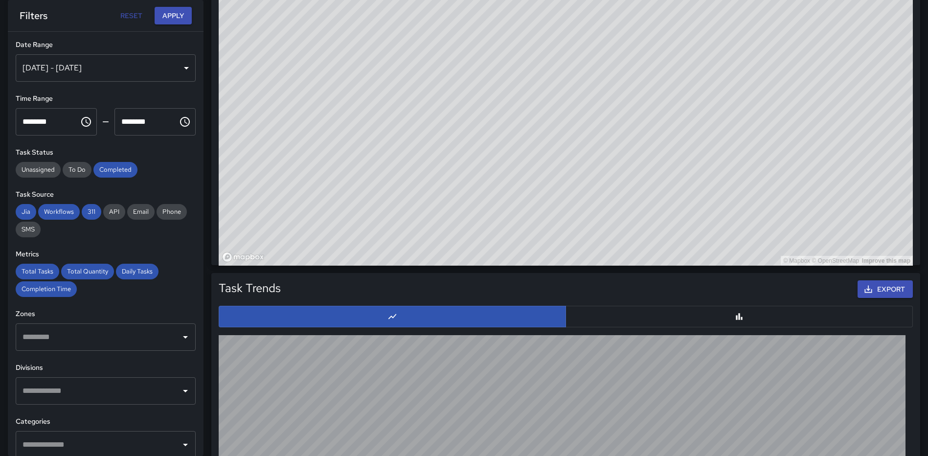
click at [175, 64] on div "[DATE] - [DATE]" at bounding box center [106, 67] width 180 height 27
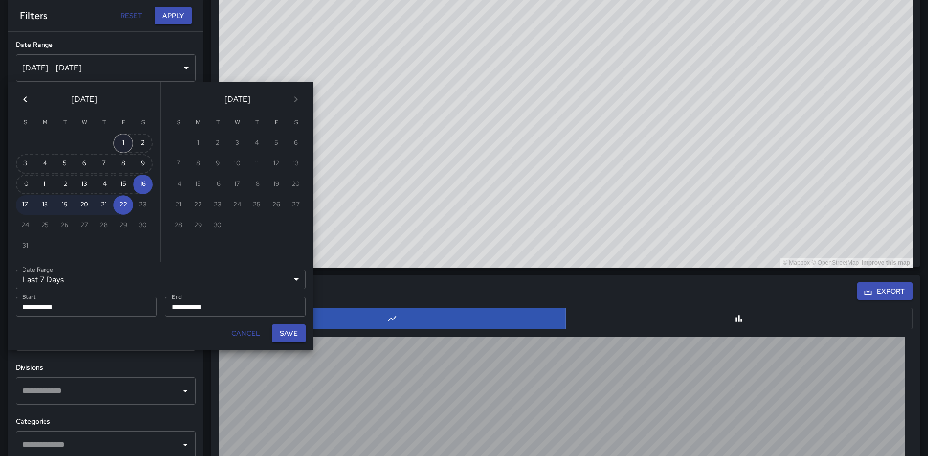
click at [125, 139] on button "1" at bounding box center [123, 143] width 20 height 20
type input "******"
type input "**********"
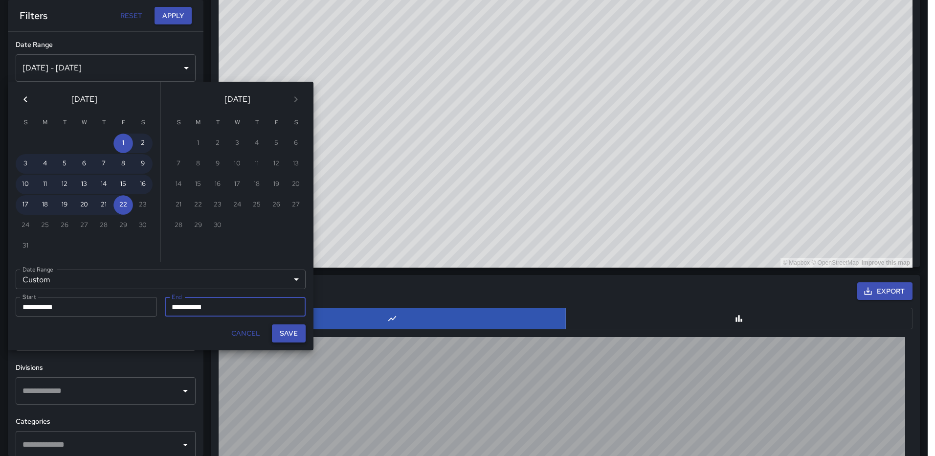
click at [300, 334] on button "Save" at bounding box center [289, 333] width 34 height 18
type input "**********"
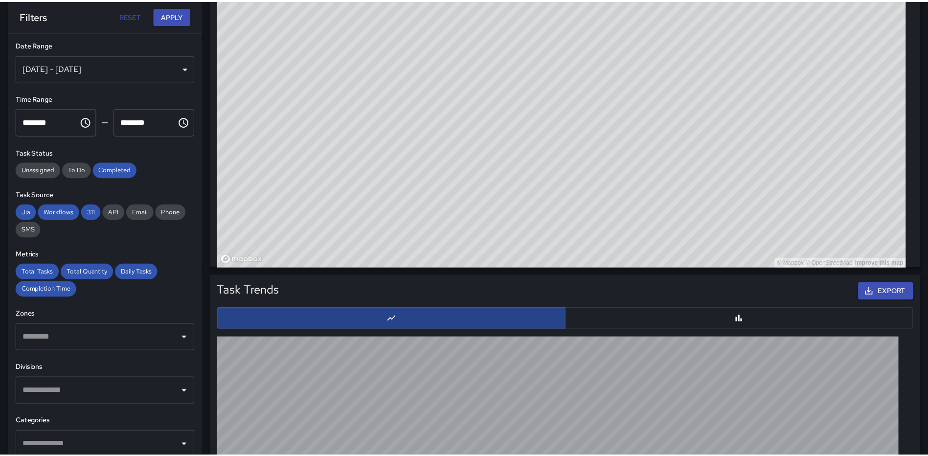
scroll to position [8, 8]
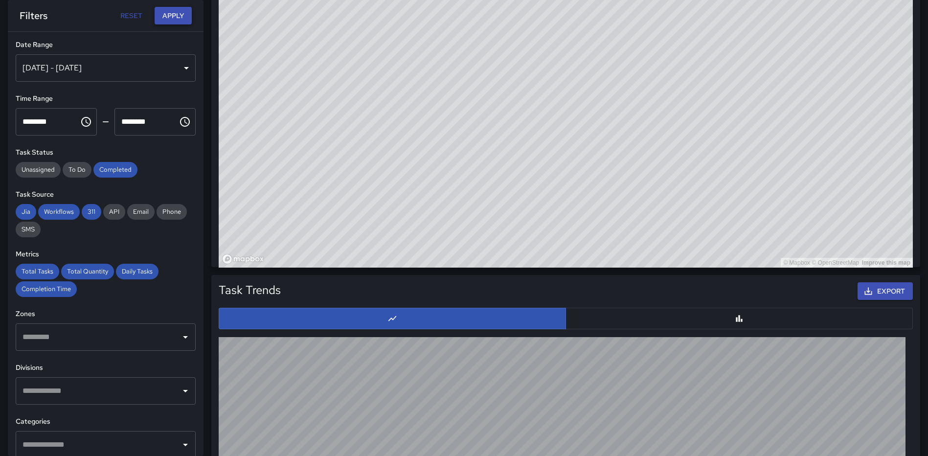
click at [172, 16] on button "Apply" at bounding box center [173, 16] width 37 height 18
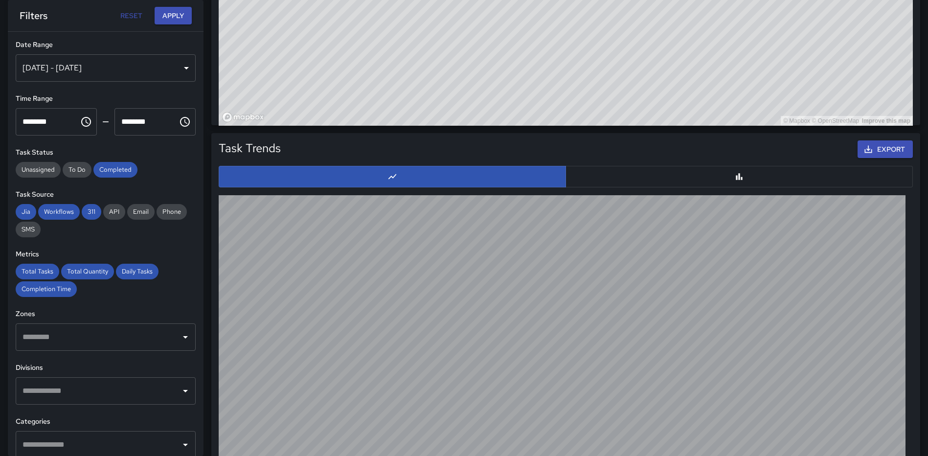
scroll to position [924, 0]
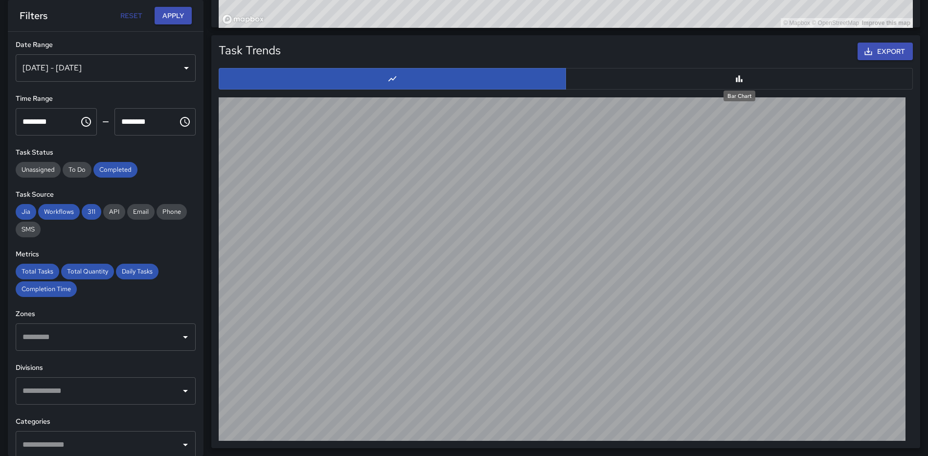
click at [738, 77] on icon "Bar Chart" at bounding box center [739, 79] width 10 height 10
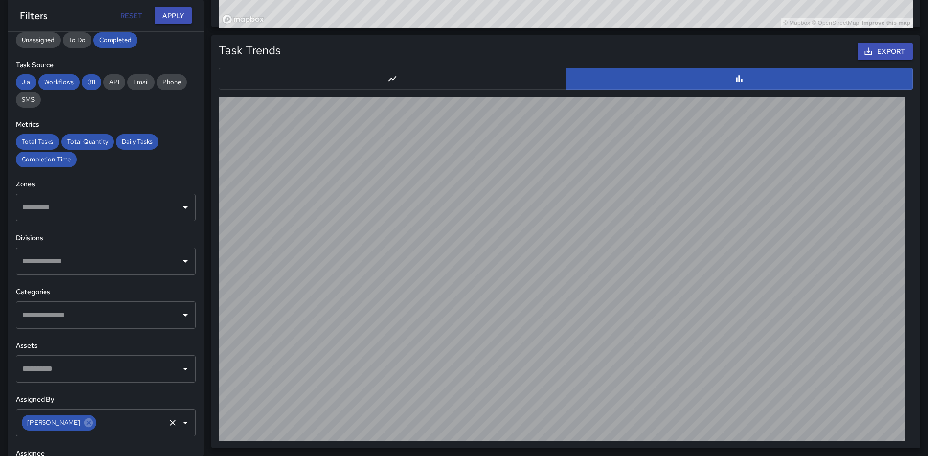
scroll to position [147, 0]
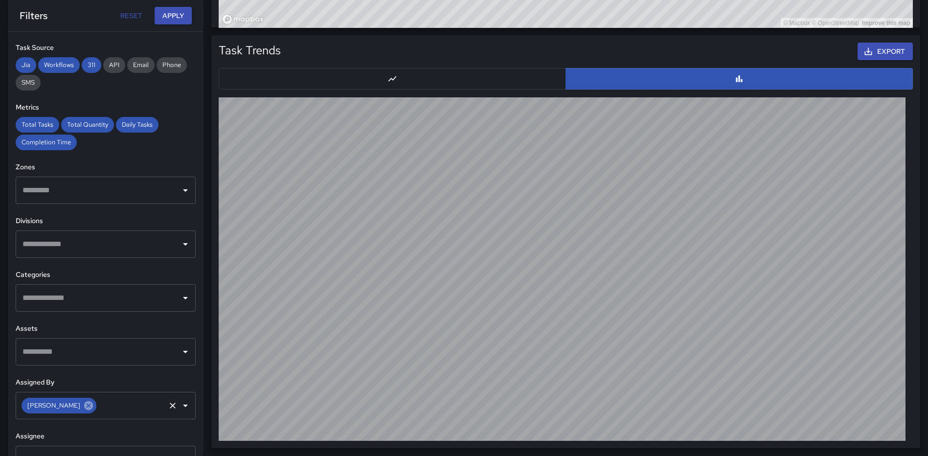
click at [84, 405] on icon at bounding box center [88, 405] width 9 height 9
click at [179, 402] on icon "Open" at bounding box center [185, 405] width 12 height 12
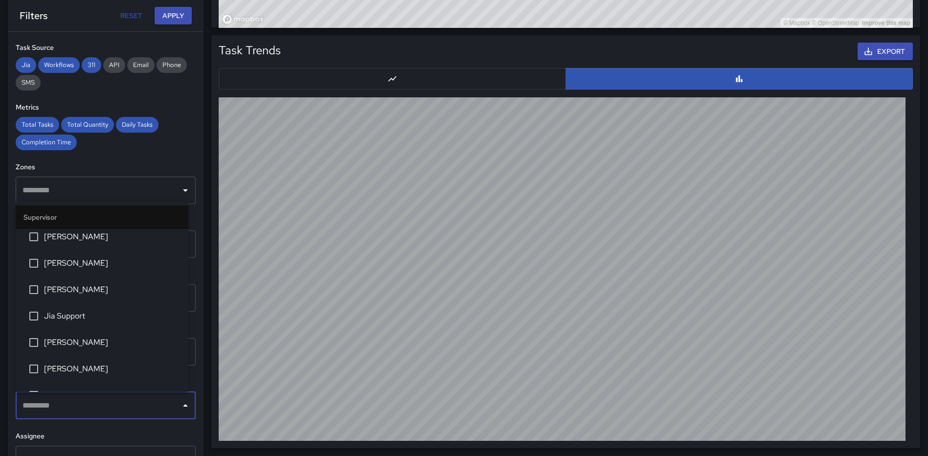
scroll to position [49, 0]
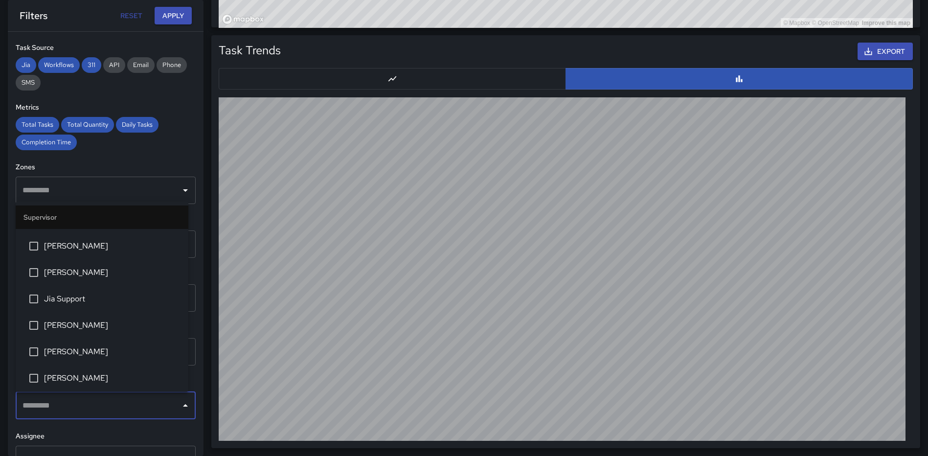
click at [80, 349] on span "[PERSON_NAME]" at bounding box center [112, 352] width 136 height 12
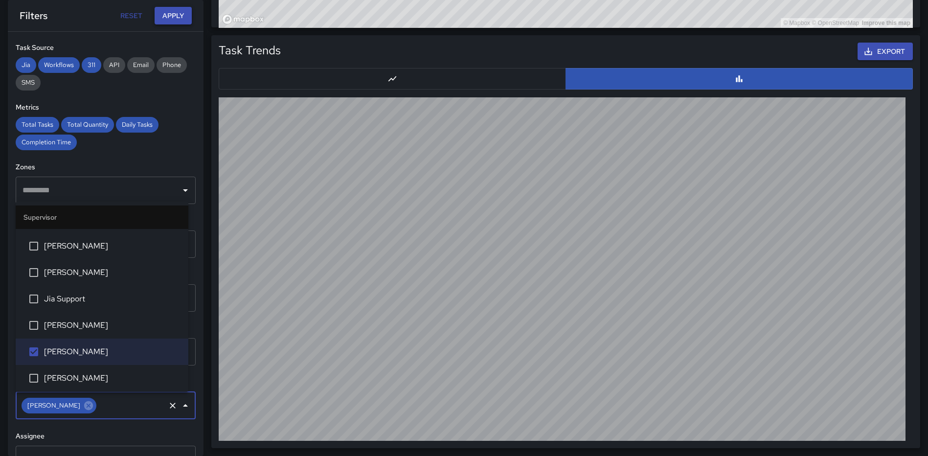
click at [167, 13] on button "Apply" at bounding box center [173, 16] width 37 height 18
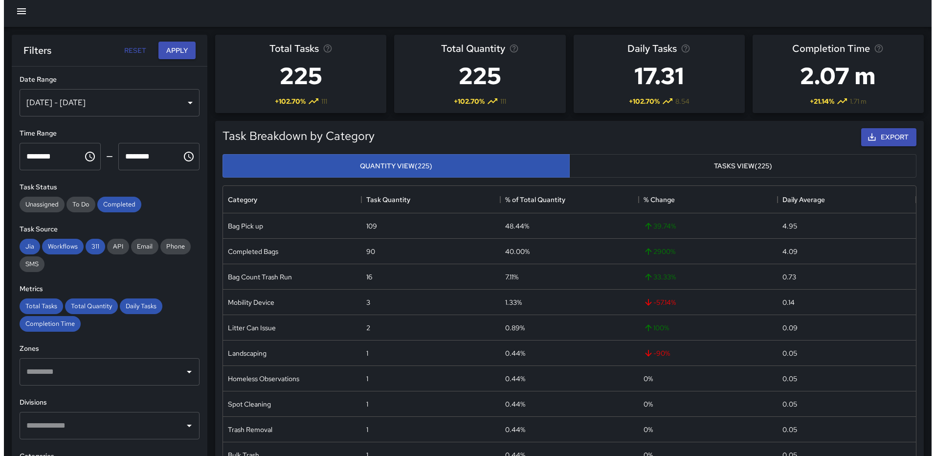
scroll to position [0, 0]
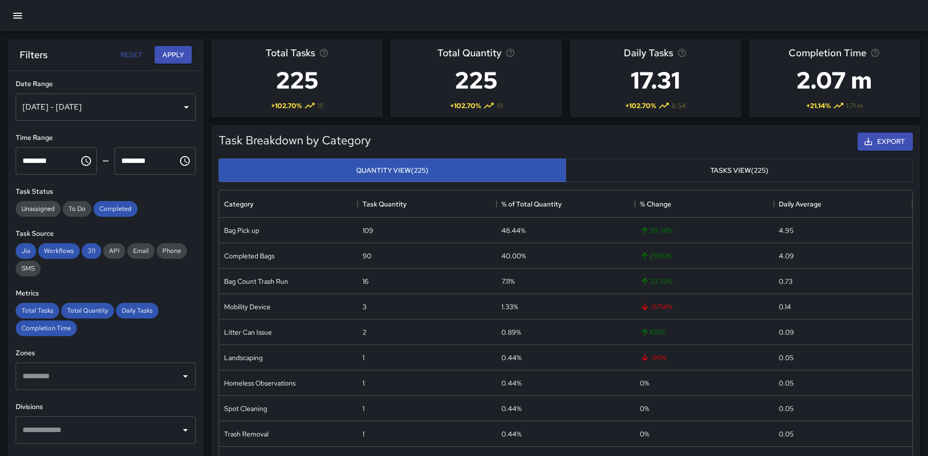
click at [675, 162] on button "Tasks View (225)" at bounding box center [738, 170] width 347 height 24
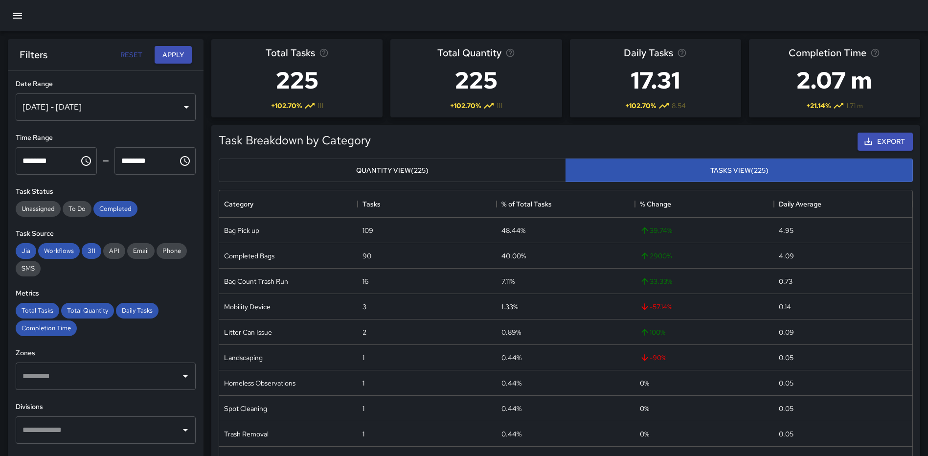
click at [424, 174] on button "Quantity View (225)" at bounding box center [392, 170] width 347 height 24
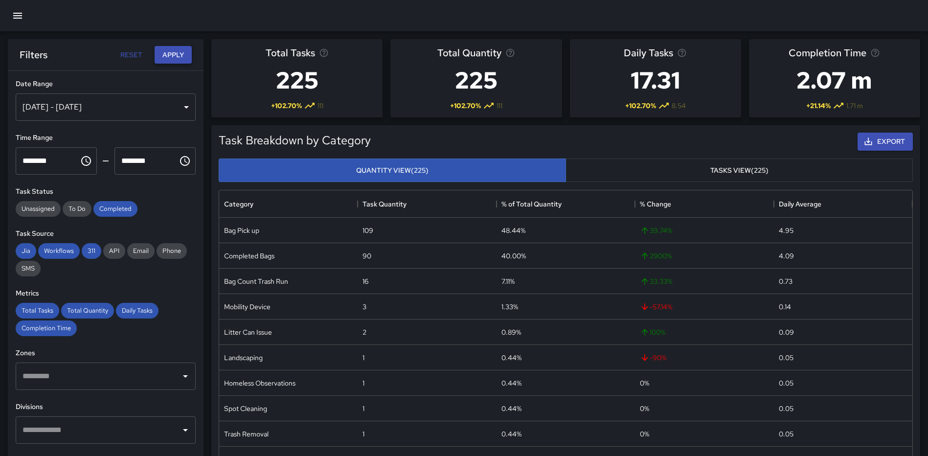
click at [170, 54] on button "Apply" at bounding box center [173, 55] width 37 height 18
click at [14, 12] on icon "button" at bounding box center [18, 16] width 12 height 12
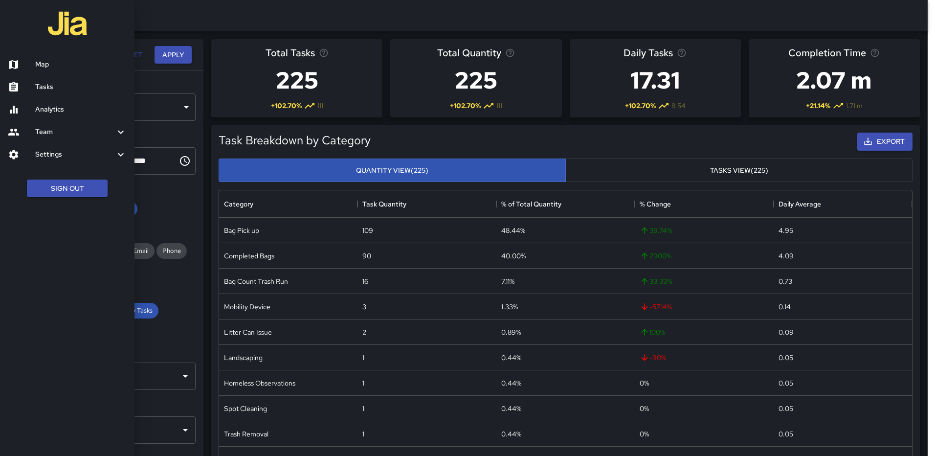
click at [45, 64] on h6 "Map" at bounding box center [80, 64] width 91 height 11
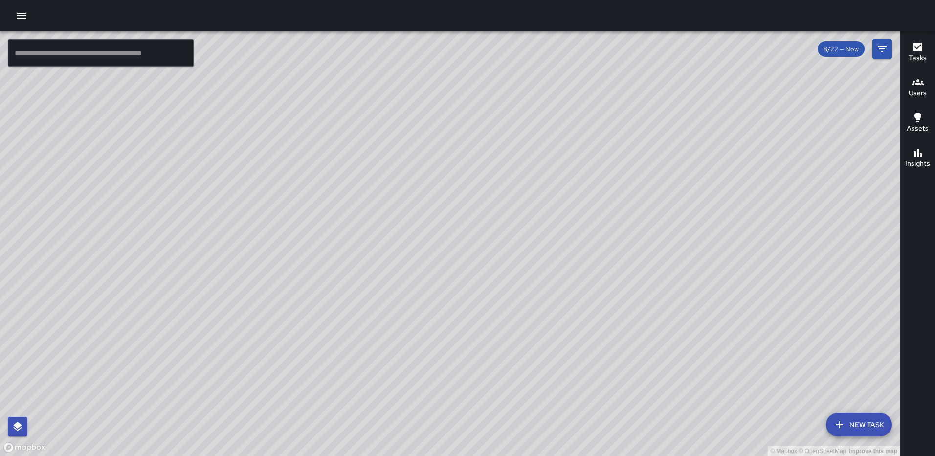
drag, startPoint x: 489, startPoint y: 350, endPoint x: 478, endPoint y: 306, distance: 45.4
click at [478, 307] on div "© Mapbox © OpenStreetMap Improve this map" at bounding box center [450, 243] width 900 height 424
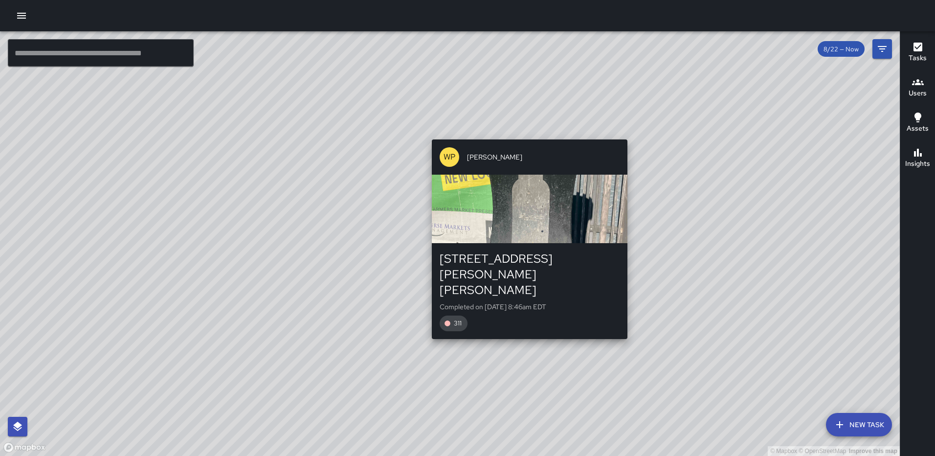
click at [527, 131] on div "© Mapbox © OpenStreetMap Improve this map WP [PERSON_NAME] [STREET_ADDRESS][PER…" at bounding box center [450, 243] width 900 height 424
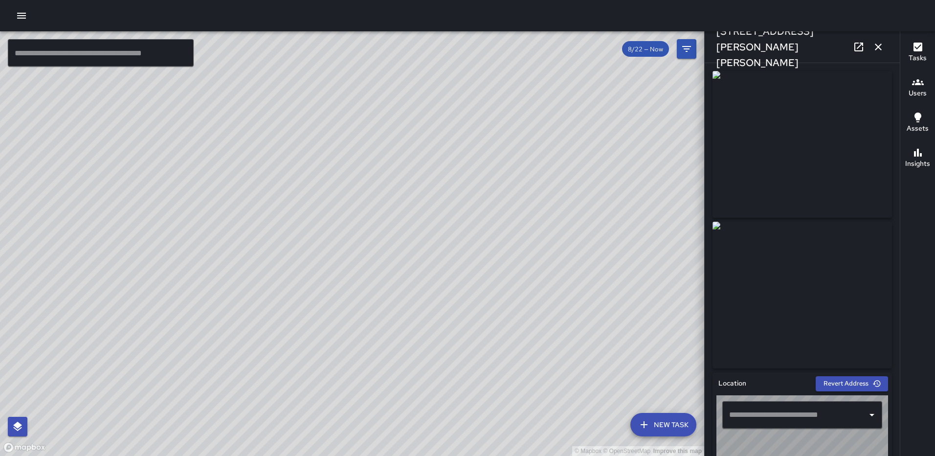
type input "**********"
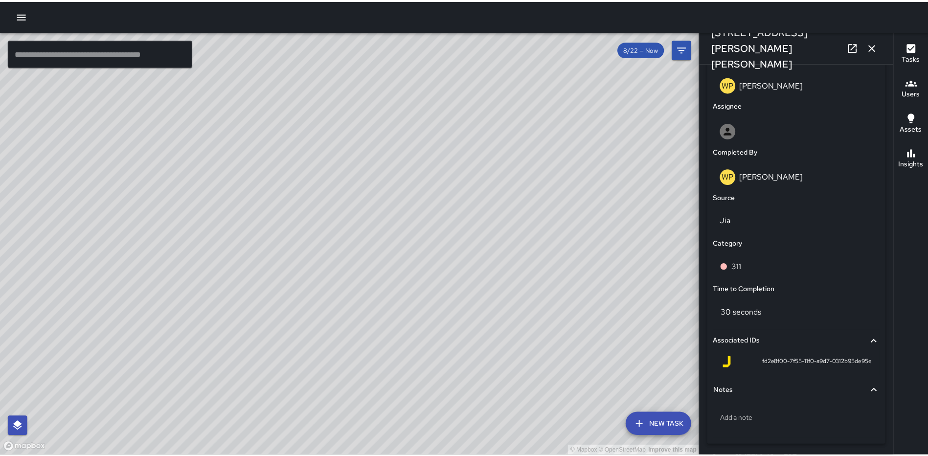
scroll to position [555, 0]
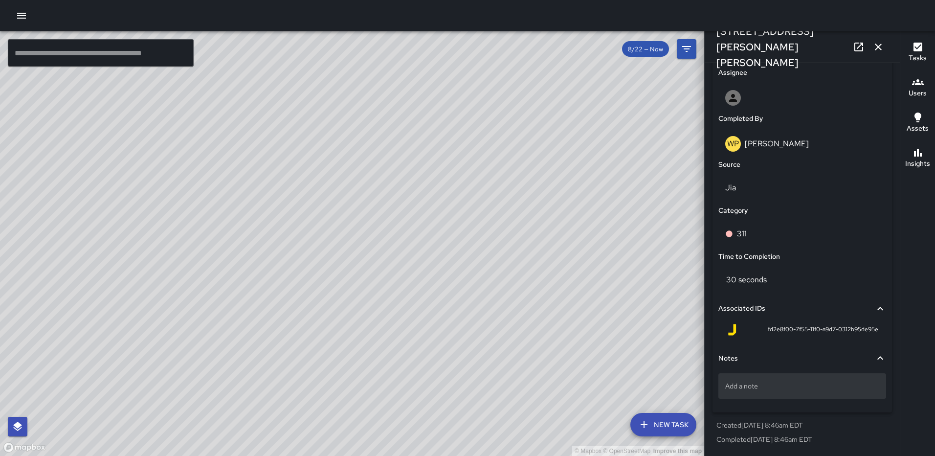
click at [728, 390] on p "Add a note" at bounding box center [802, 386] width 154 height 10
type textarea "**********"
click at [875, 46] on icon "button" at bounding box center [878, 47] width 12 height 12
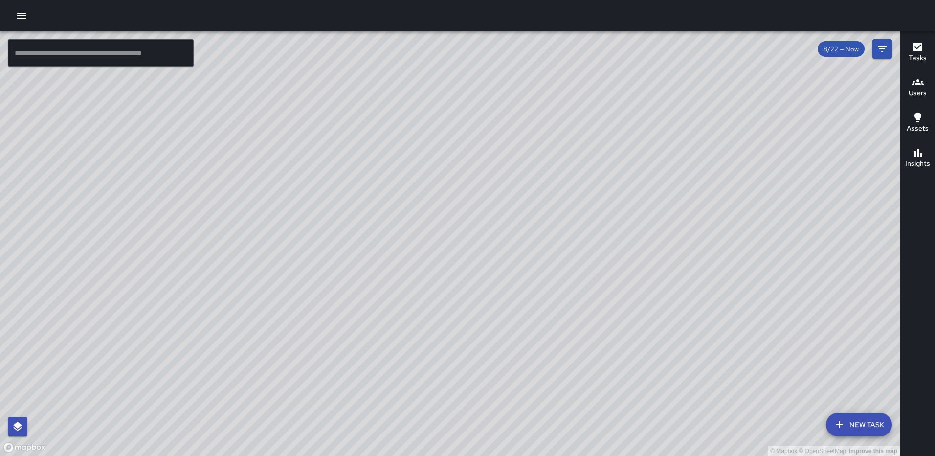
drag, startPoint x: 253, startPoint y: 222, endPoint x: 446, endPoint y: 58, distance: 253.5
click at [445, 59] on div "© Mapbox © OpenStreetMap Improve this map" at bounding box center [450, 243] width 900 height 424
click at [26, 11] on icon "button" at bounding box center [22, 16] width 12 height 12
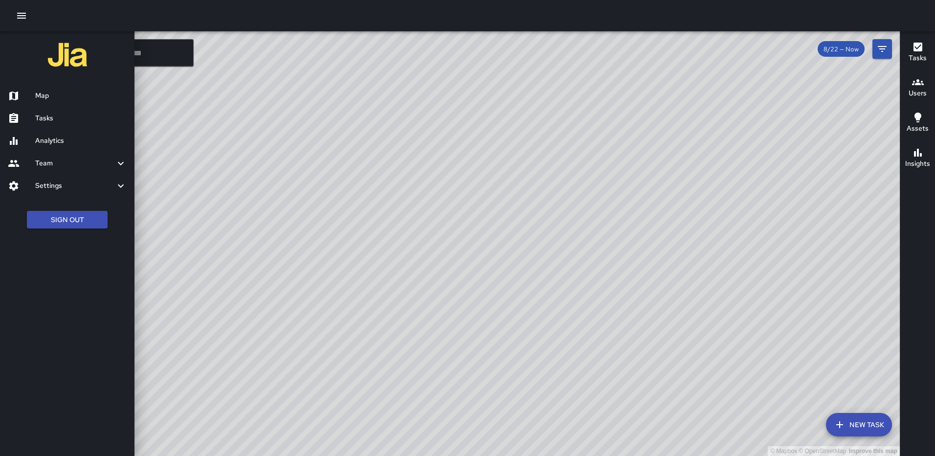
click at [26, 11] on icon "button" at bounding box center [22, 16] width 12 height 12
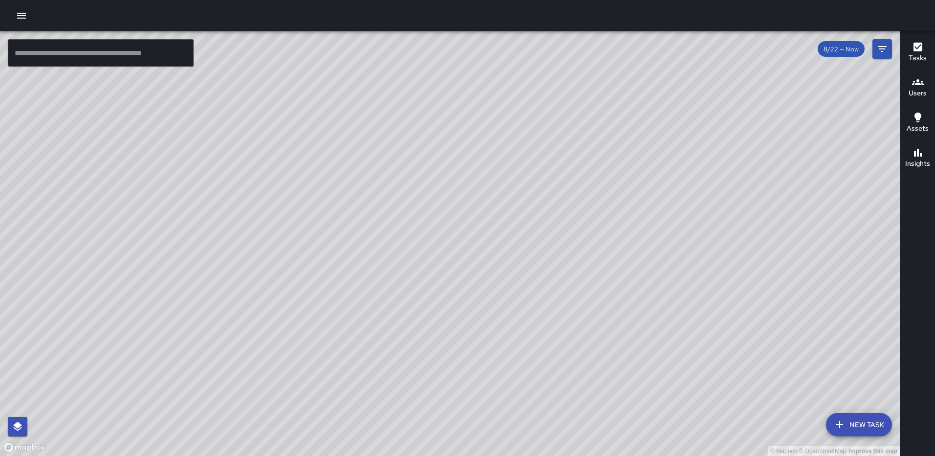
drag, startPoint x: 283, startPoint y: 155, endPoint x: 430, endPoint y: 201, distance: 154.8
click at [430, 201] on div "© Mapbox © OpenStreetMap Improve this map" at bounding box center [450, 243] width 900 height 424
click at [32, 18] on div at bounding box center [467, 15] width 935 height 31
click at [24, 16] on icon "button" at bounding box center [21, 16] width 9 height 6
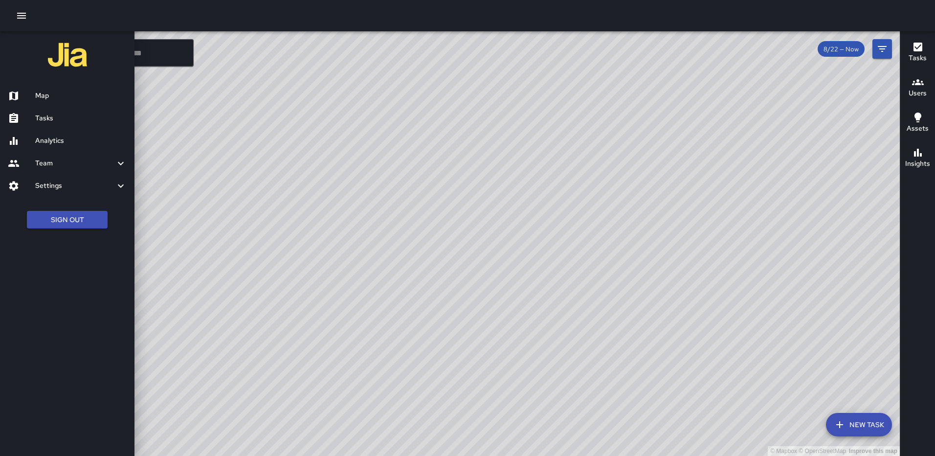
click at [52, 134] on link "Analytics" at bounding box center [67, 141] width 134 height 22
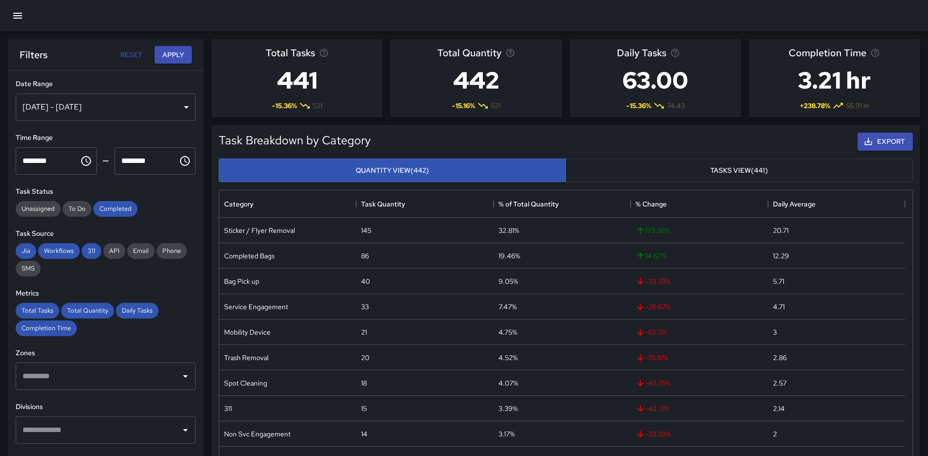
scroll to position [285, 685]
click at [176, 109] on div "[DATE] - [DATE]" at bounding box center [106, 106] width 180 height 27
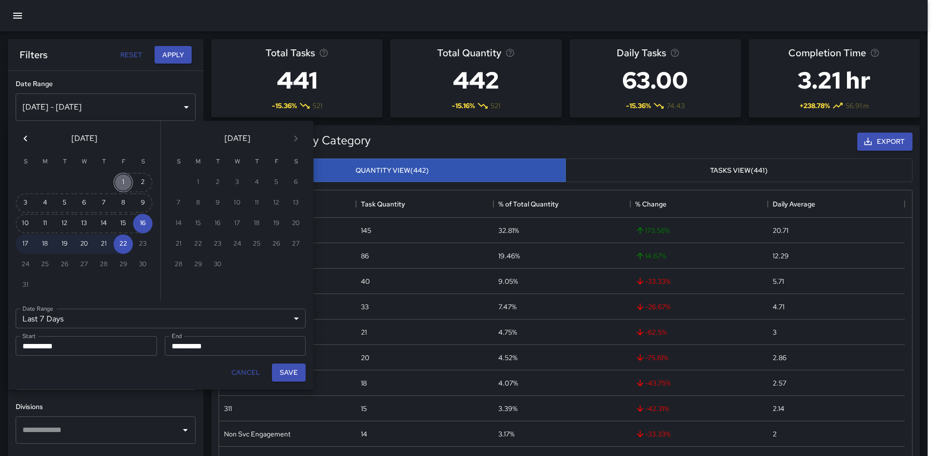
click at [122, 180] on button "1" at bounding box center [123, 183] width 20 height 20
type input "******"
type input "**********"
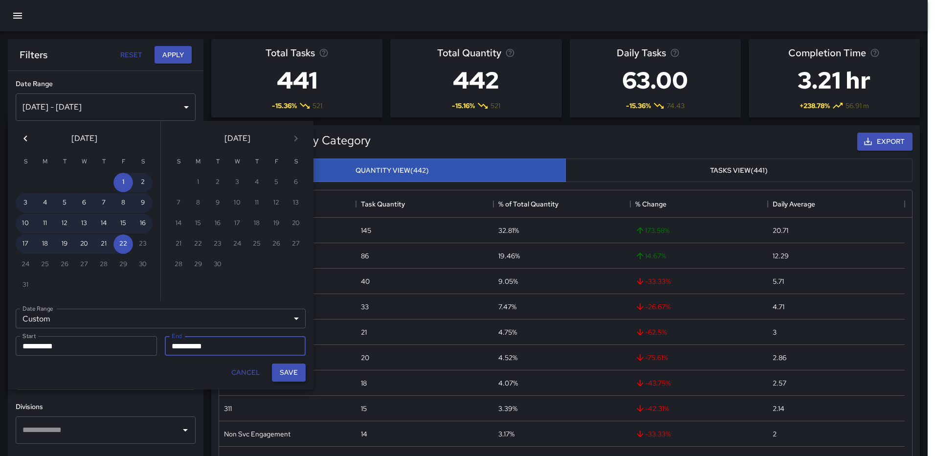
click at [295, 372] on button "Save" at bounding box center [289, 372] width 34 height 18
type input "**********"
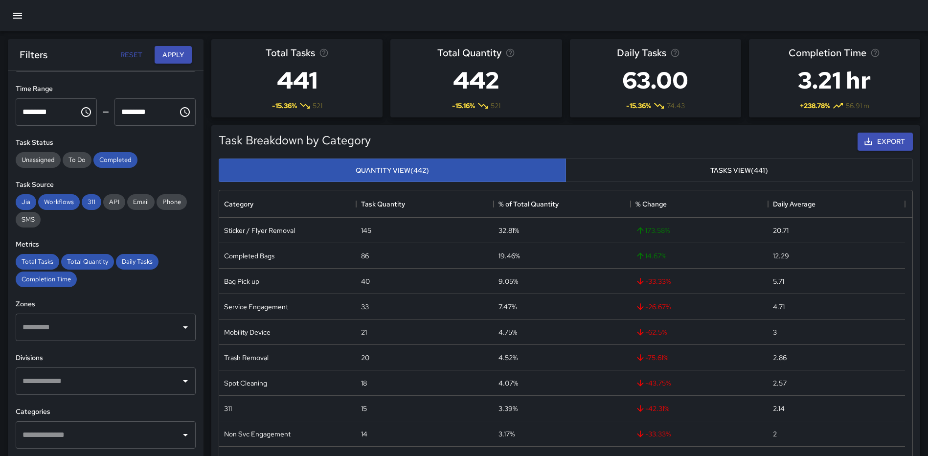
scroll to position [98, 0]
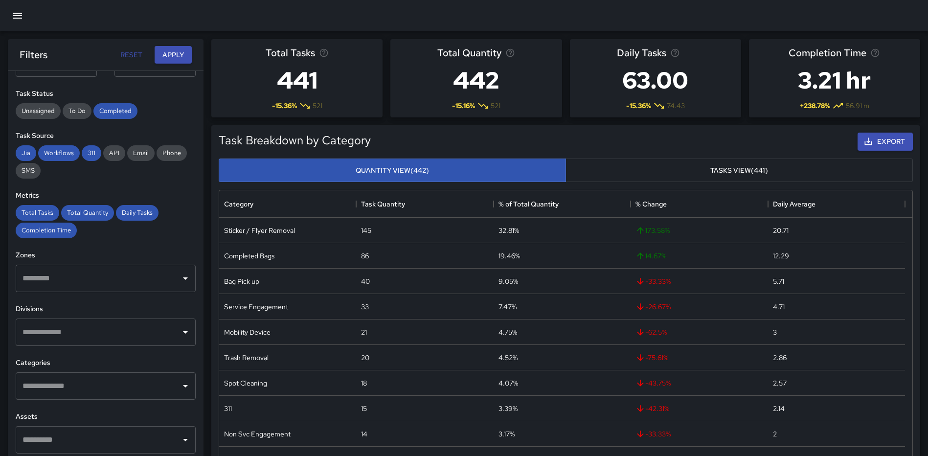
click at [91, 389] on input "text" at bounding box center [98, 385] width 156 height 19
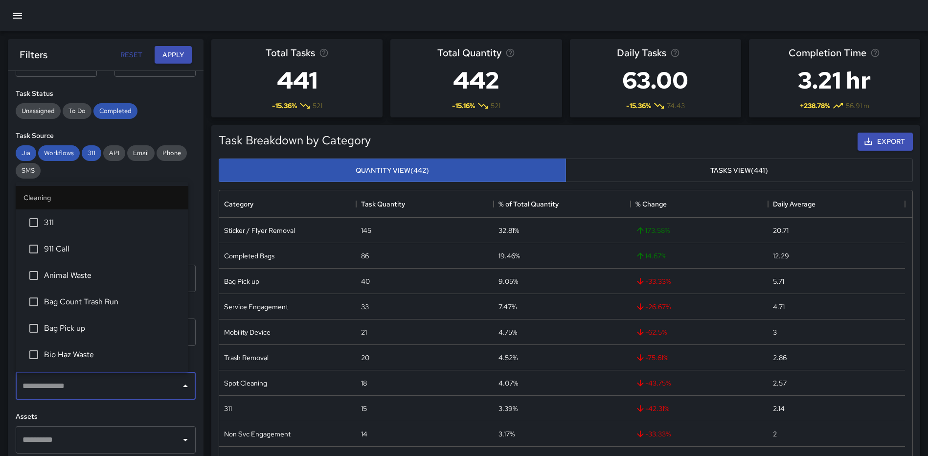
click at [148, 413] on h6 "Assets" at bounding box center [106, 416] width 180 height 11
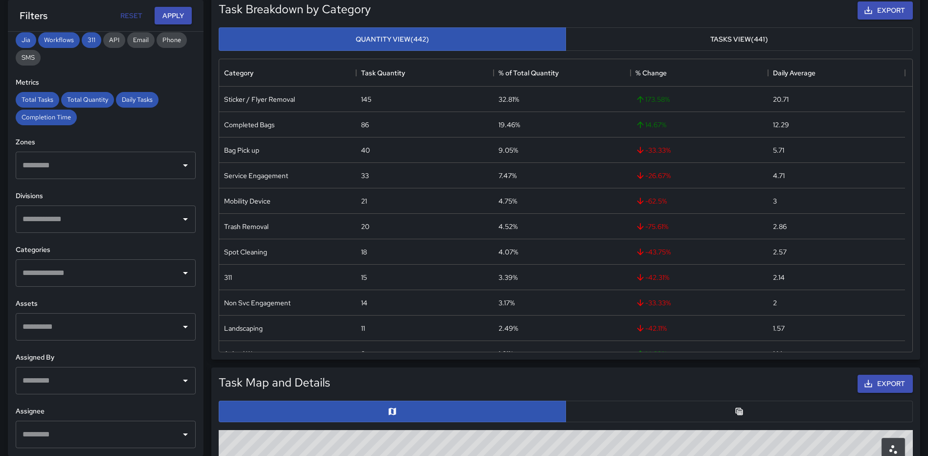
scroll to position [147, 0]
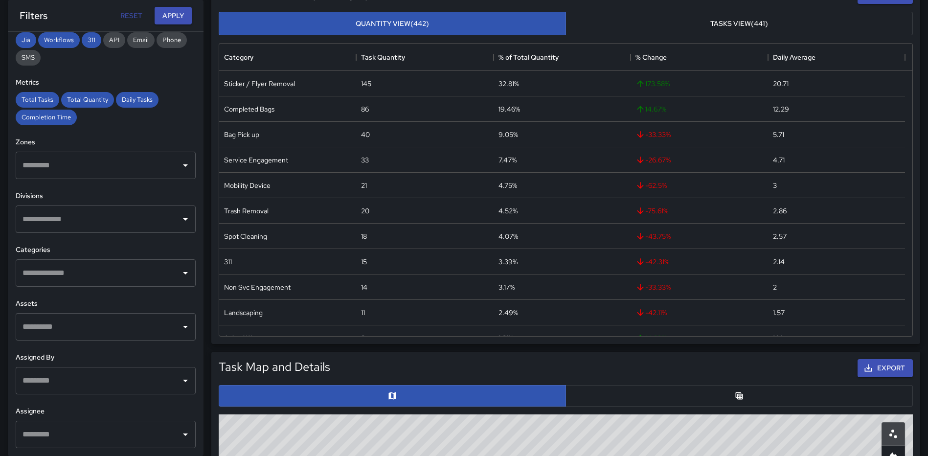
click at [106, 384] on input "text" at bounding box center [98, 380] width 156 height 19
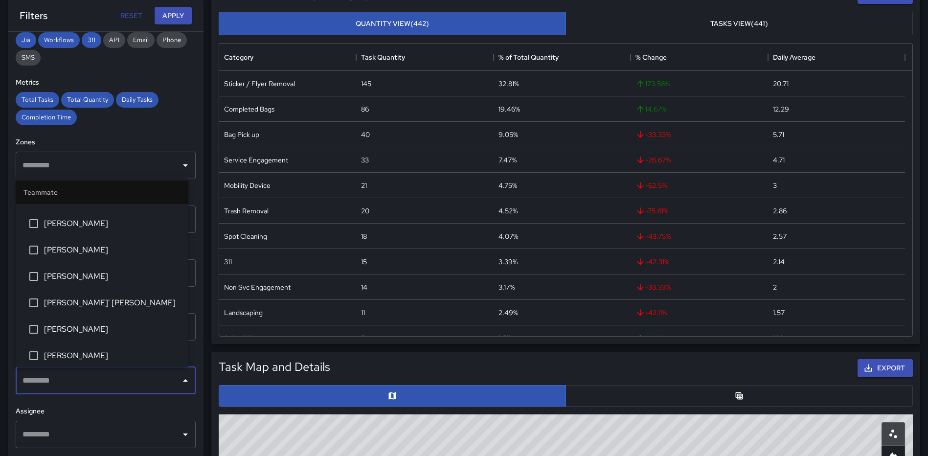
scroll to position [630, 0]
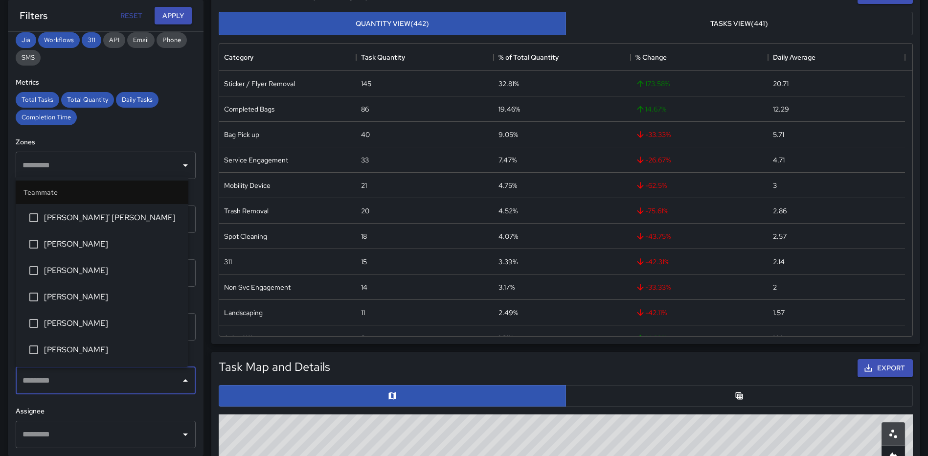
click at [68, 319] on span "[PERSON_NAME]" at bounding box center [112, 323] width 136 height 12
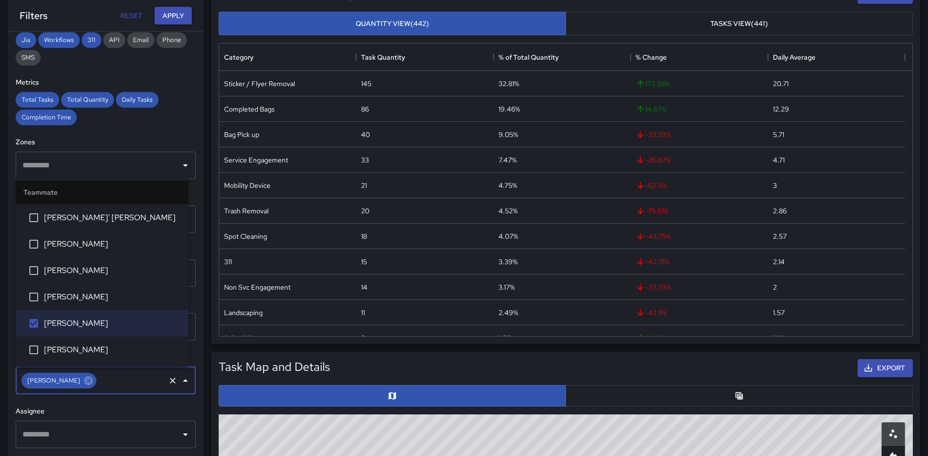
click at [177, 17] on button "Apply" at bounding box center [173, 16] width 37 height 18
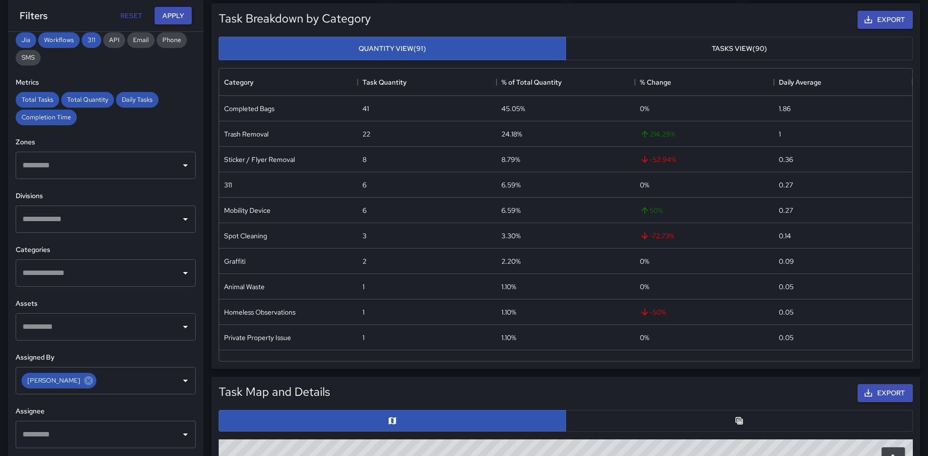
scroll to position [117, 0]
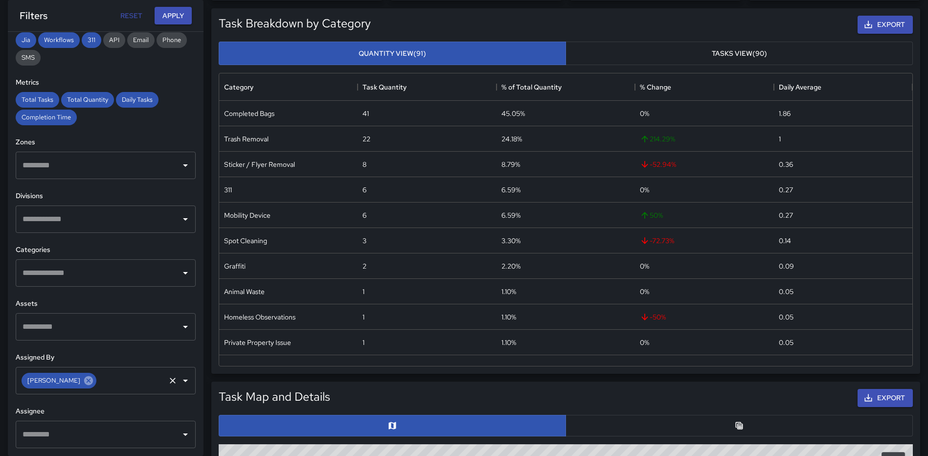
click at [84, 381] on icon at bounding box center [88, 380] width 9 height 9
click at [107, 380] on input "text" at bounding box center [98, 380] width 156 height 19
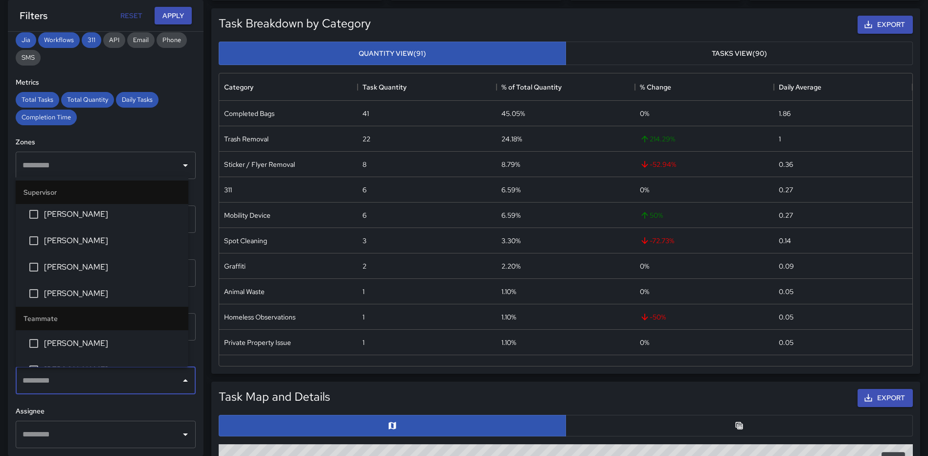
scroll to position [147, 0]
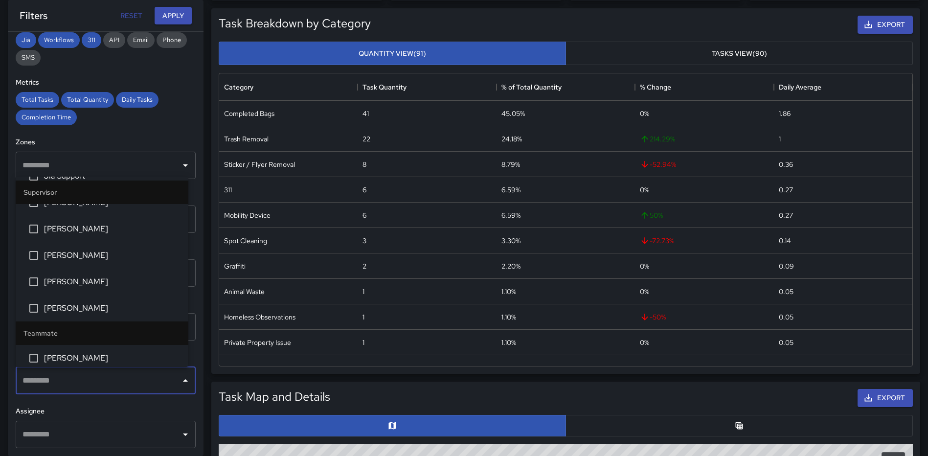
click at [84, 229] on span "[PERSON_NAME]" at bounding box center [112, 229] width 136 height 12
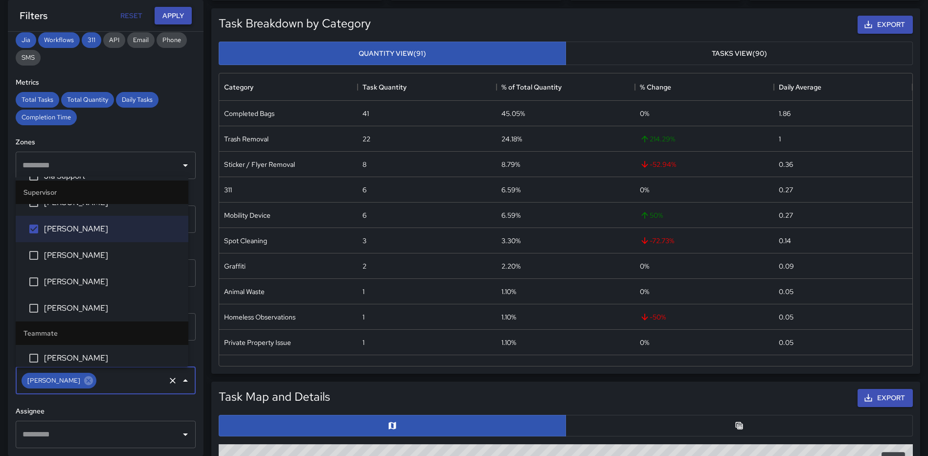
click at [176, 14] on button "Apply" at bounding box center [173, 16] width 37 height 18
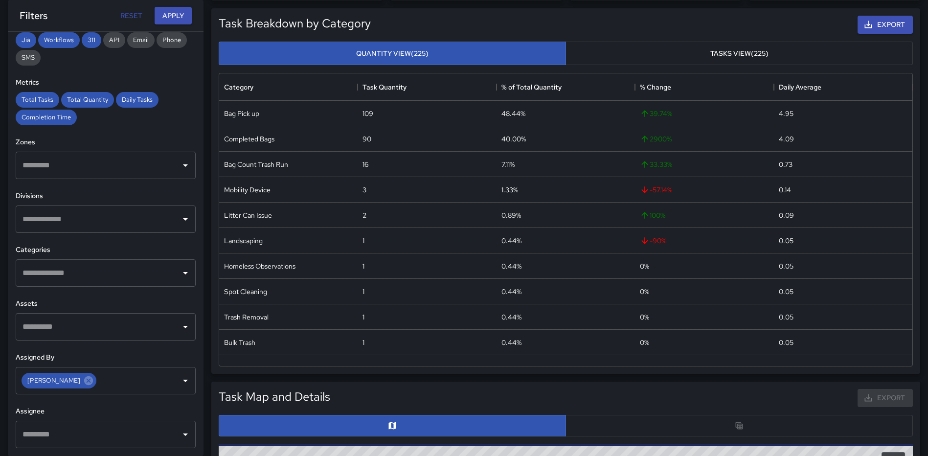
click at [727, 53] on button "Tasks View (225)" at bounding box center [738, 54] width 347 height 24
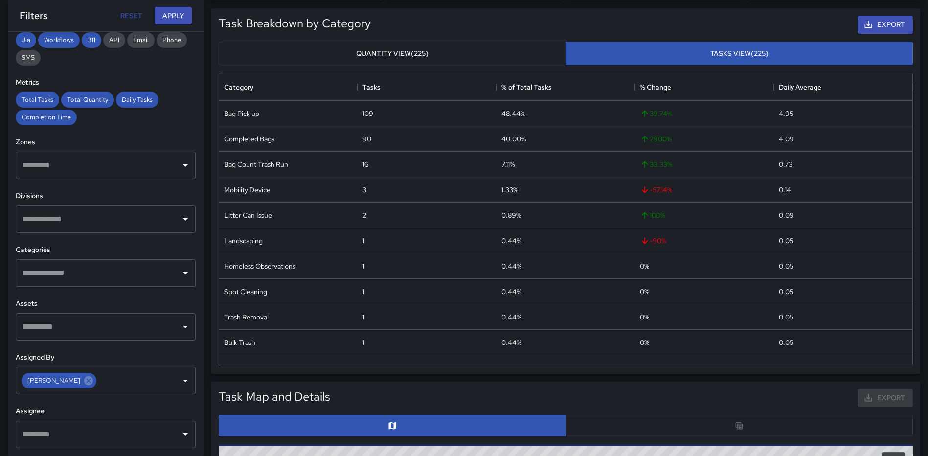
click at [428, 48] on button "Quantity View (225)" at bounding box center [392, 54] width 347 height 24
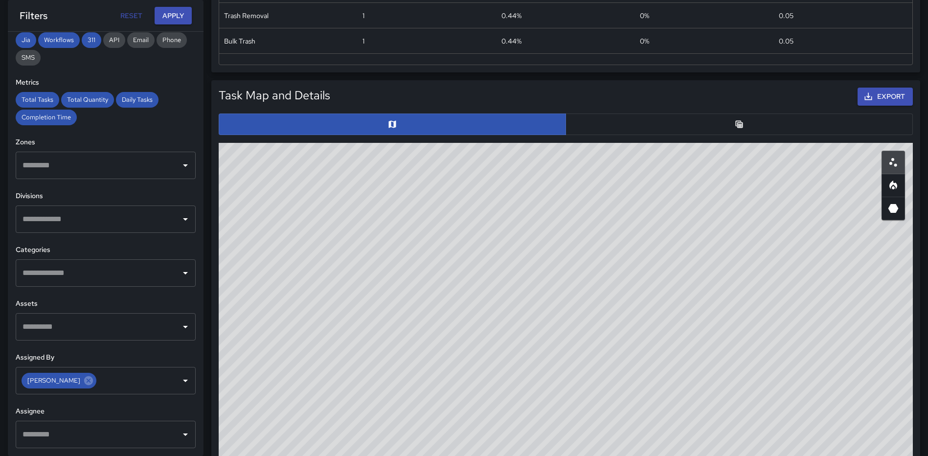
scroll to position [449, 0]
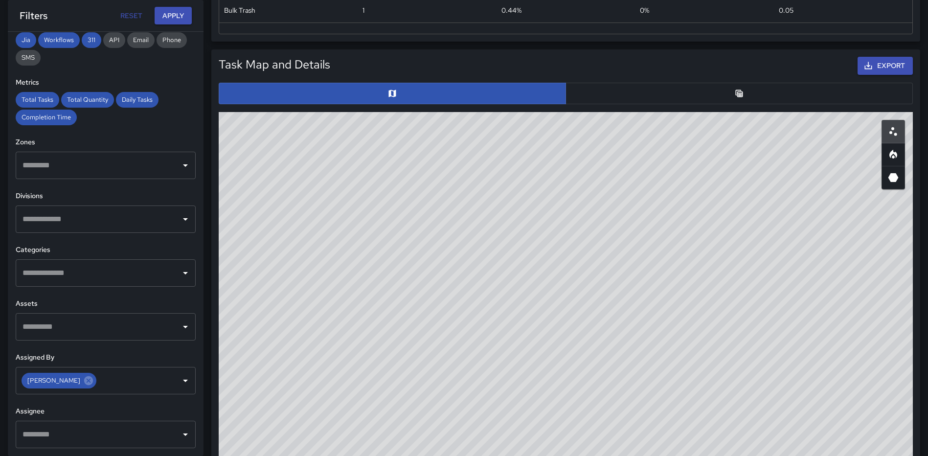
click at [705, 91] on button "button" at bounding box center [738, 94] width 347 height 22
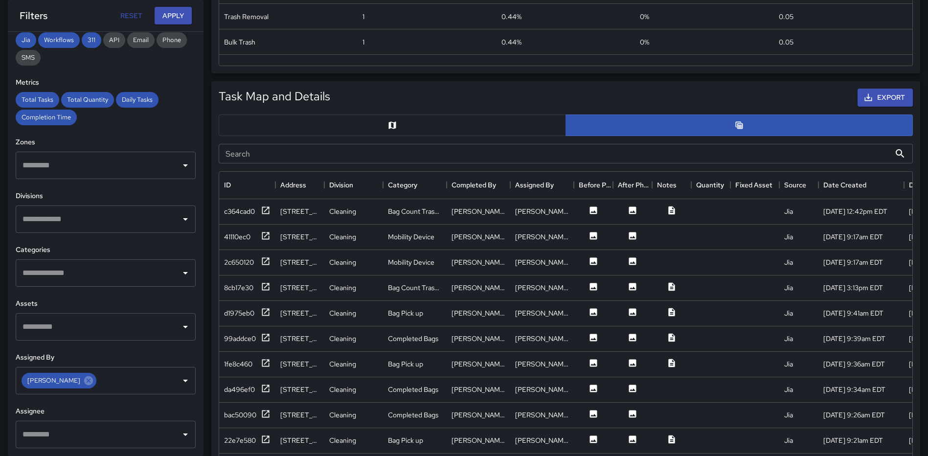
scroll to position [400, 0]
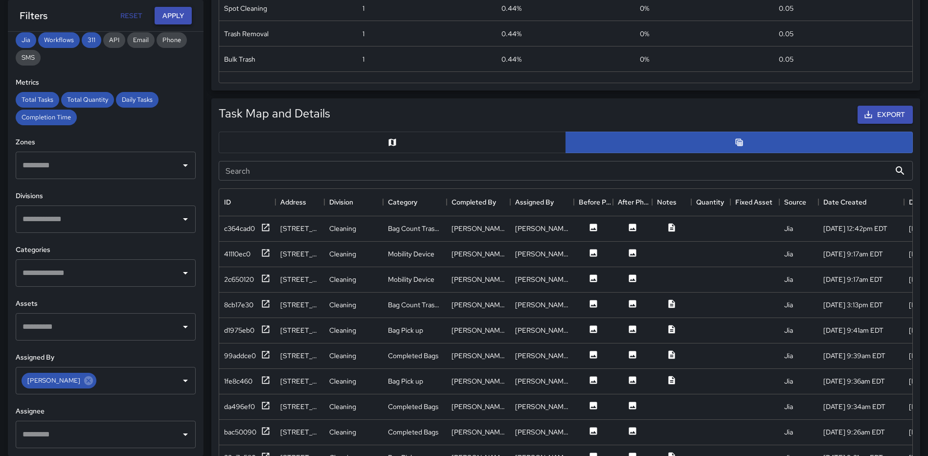
click at [171, 14] on button "Apply" at bounding box center [173, 16] width 37 height 18
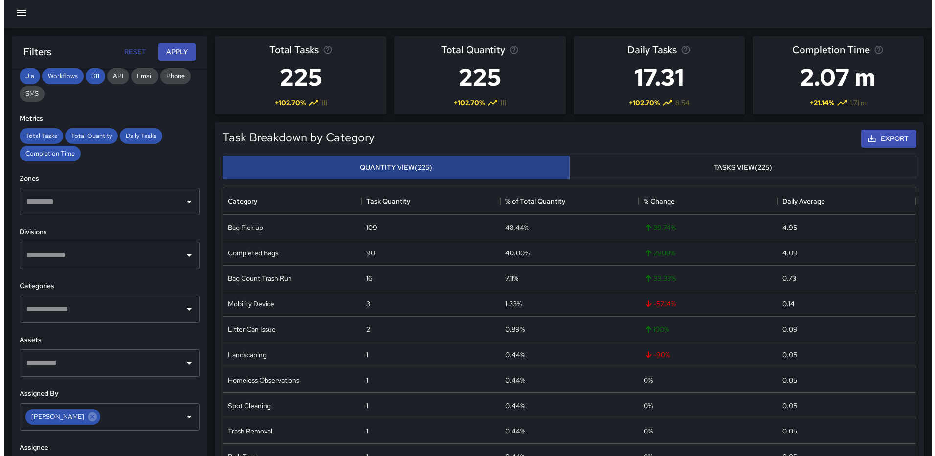
scroll to position [0, 0]
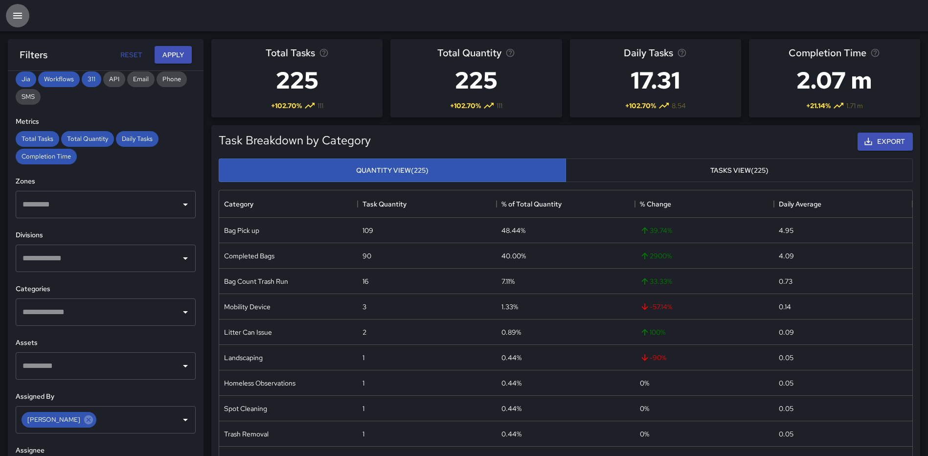
click at [17, 17] on icon "button" at bounding box center [18, 16] width 12 height 12
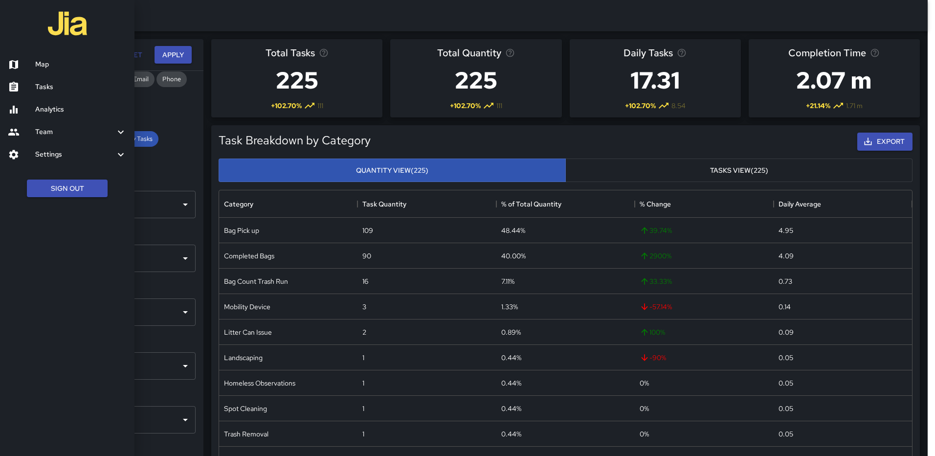
click at [41, 61] on h6 "Map" at bounding box center [80, 64] width 91 height 11
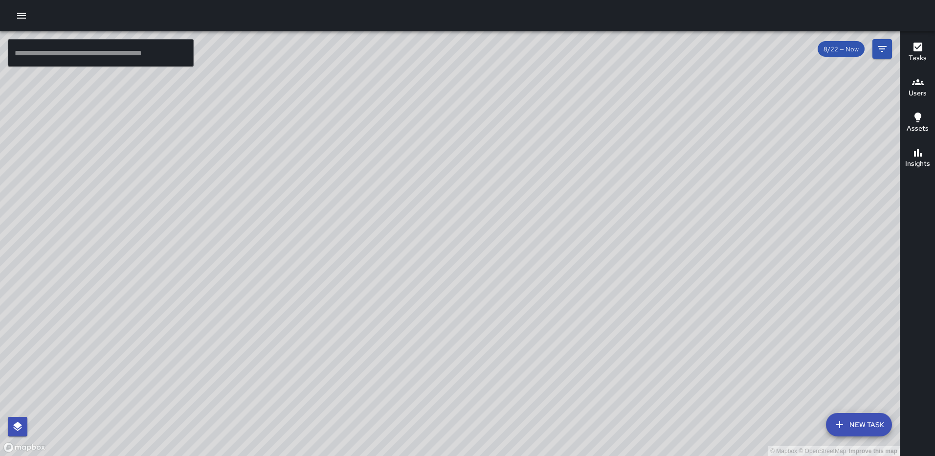
drag, startPoint x: 627, startPoint y: 314, endPoint x: 627, endPoint y: 266, distance: 47.9
click at [627, 266] on div "© Mapbox © OpenStreetMap Improve this map" at bounding box center [450, 243] width 900 height 424
drag, startPoint x: 692, startPoint y: 359, endPoint x: 674, endPoint y: 362, distance: 18.3
click at [674, 362] on div "© Mapbox © OpenStreetMap Improve this map" at bounding box center [450, 243] width 900 height 424
drag, startPoint x: 689, startPoint y: 356, endPoint x: 612, endPoint y: 306, distance: 92.6
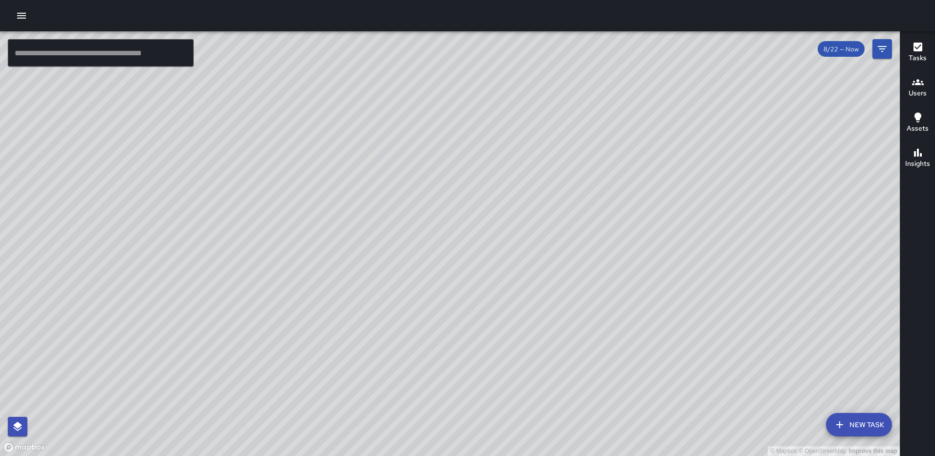
click at [612, 306] on div "© Mapbox © OpenStreetMap Improve this map" at bounding box center [450, 243] width 900 height 424
drag, startPoint x: 713, startPoint y: 299, endPoint x: 634, endPoint y: 296, distance: 79.3
click at [634, 296] on div "© Mapbox © OpenStreetMap Improve this map" at bounding box center [450, 243] width 900 height 424
drag, startPoint x: 624, startPoint y: 231, endPoint x: 638, endPoint y: 171, distance: 62.3
click at [638, 171] on div "© Mapbox © OpenStreetMap Improve this map" at bounding box center [450, 243] width 900 height 424
